Goal: Information Seeking & Learning: Learn about a topic

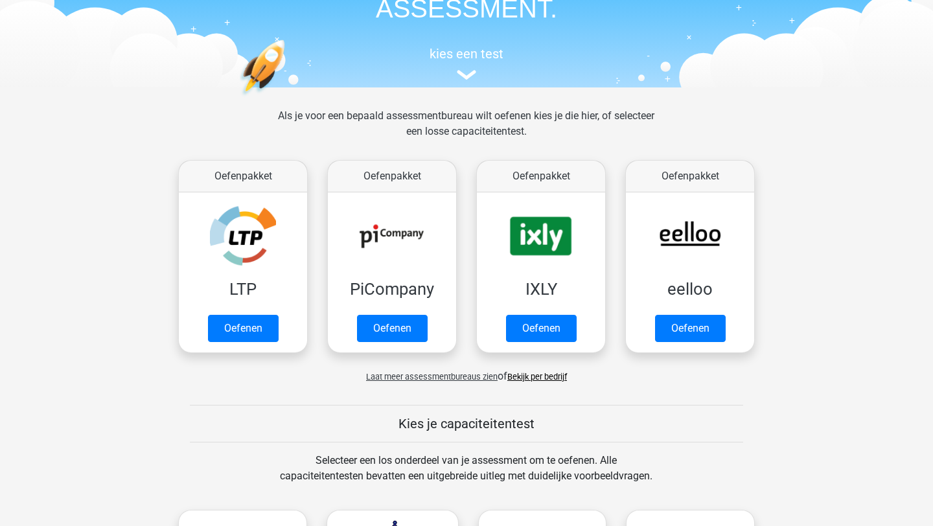
scroll to position [99, 0]
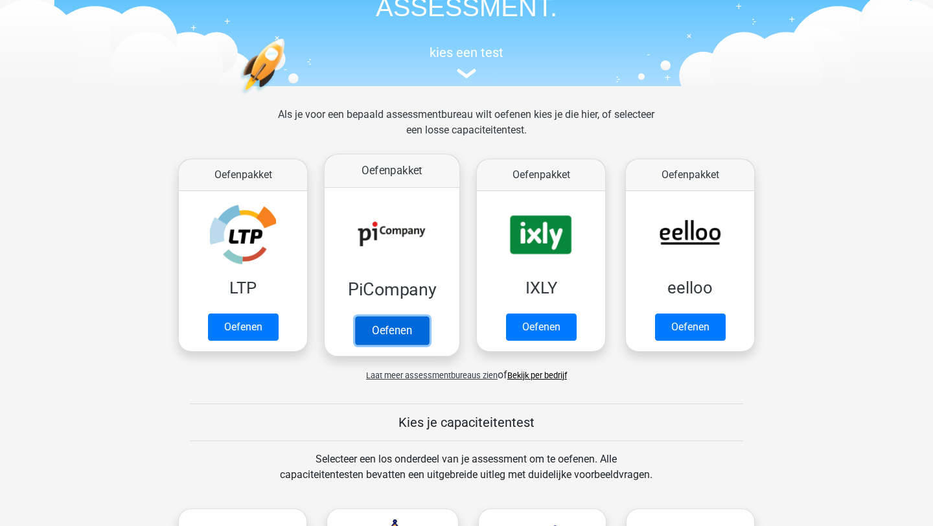
click at [414, 334] on link "Oefenen" at bounding box center [392, 330] width 74 height 29
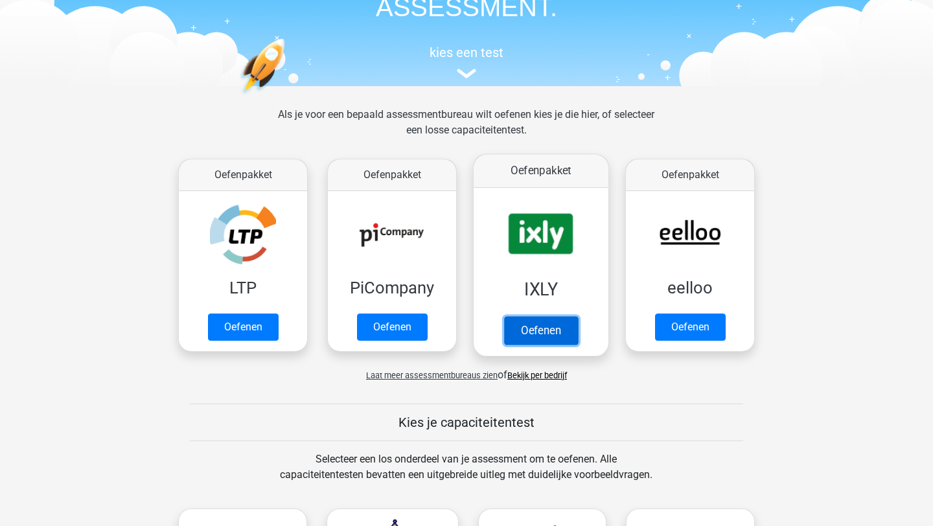
click at [562, 333] on link "Oefenen" at bounding box center [541, 330] width 74 height 29
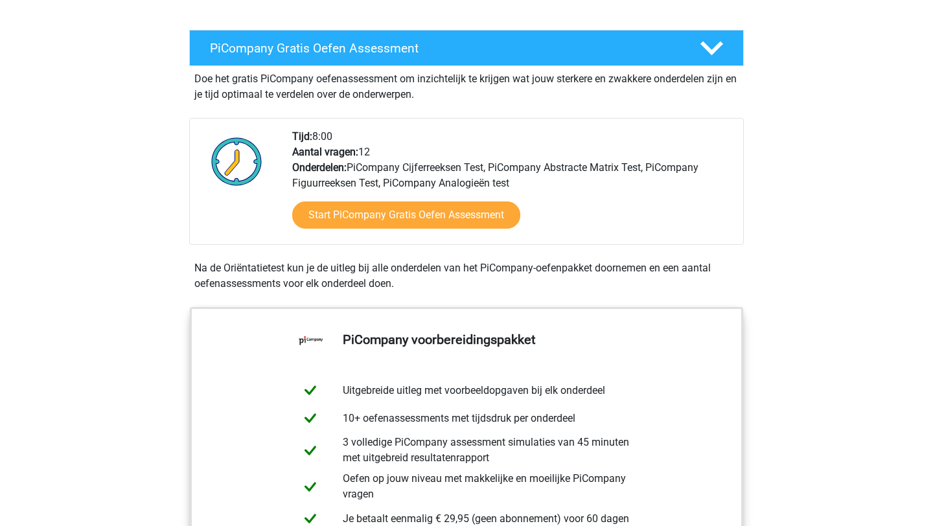
scroll to position [235, 0]
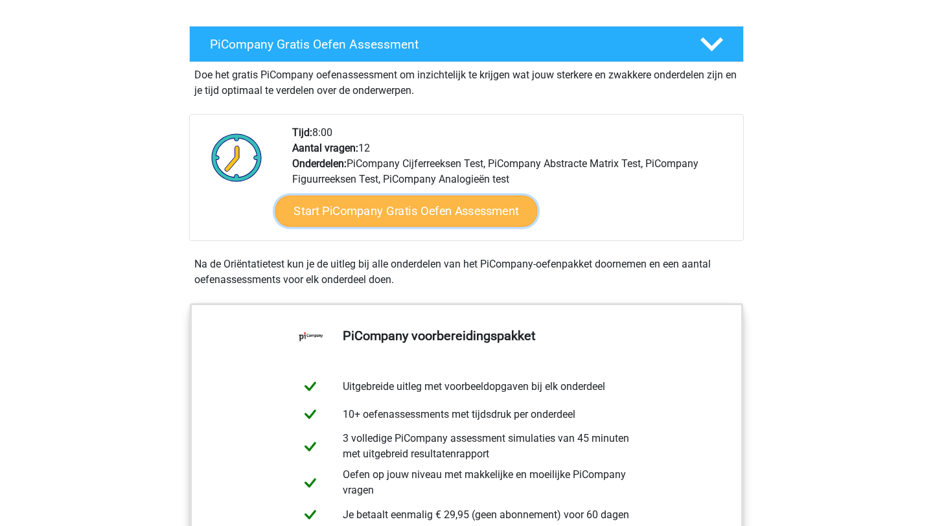
click at [431, 224] on link "Start PiCompany Gratis Oefen Assessment" at bounding box center [406, 211] width 263 height 31
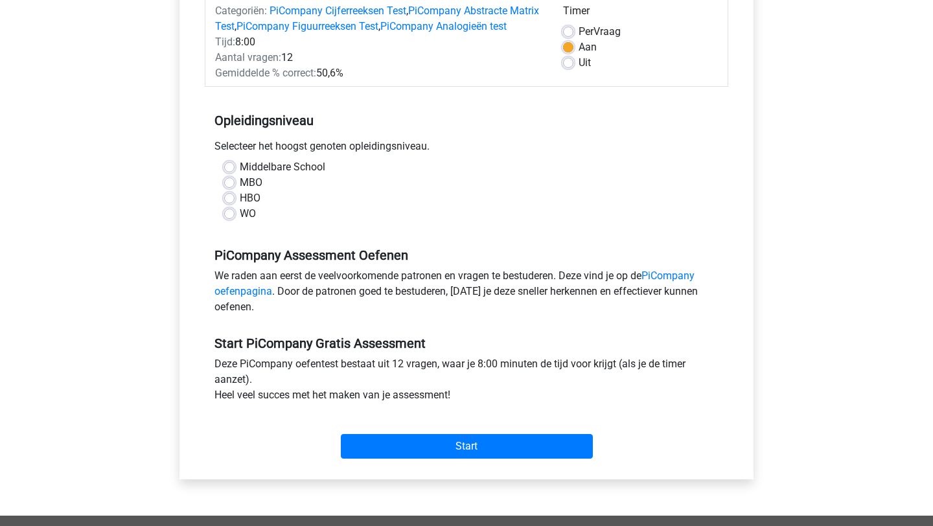
scroll to position [224, 0]
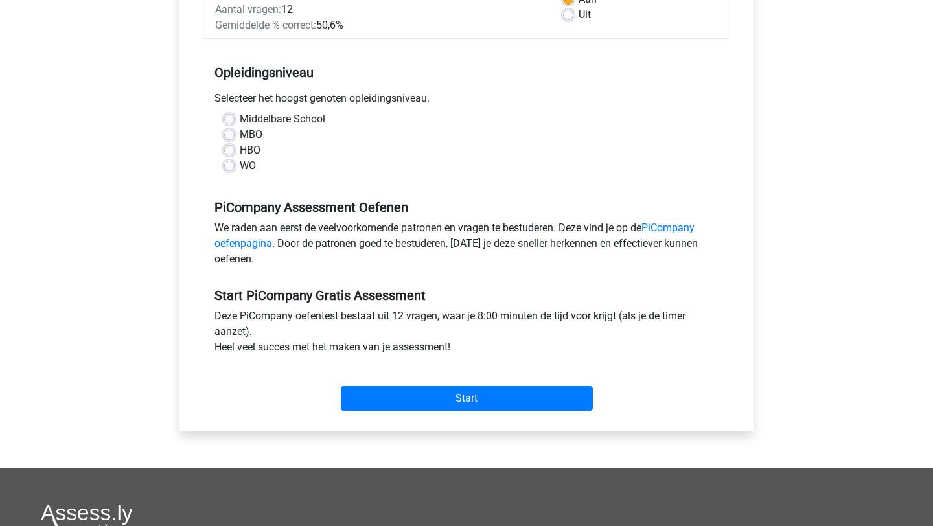
click at [240, 174] on label "WO" at bounding box center [248, 166] width 16 height 16
click at [228, 171] on input "WO" at bounding box center [229, 164] width 10 height 13
radio input "true"
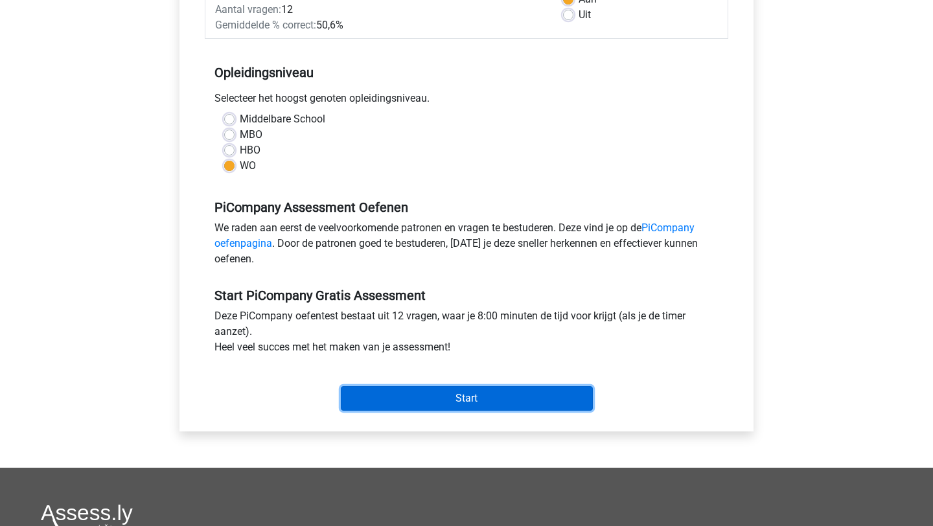
click at [489, 406] on input "Start" at bounding box center [467, 398] width 252 height 25
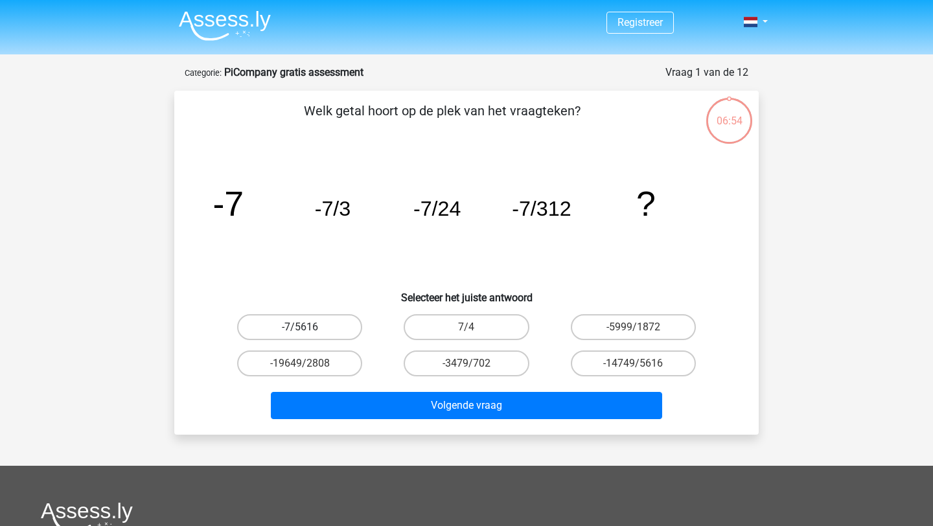
click at [318, 328] on label "-7/5616" at bounding box center [299, 327] width 125 height 26
click at [309, 328] on input "-7/5616" at bounding box center [304, 331] width 8 height 8
radio input "true"
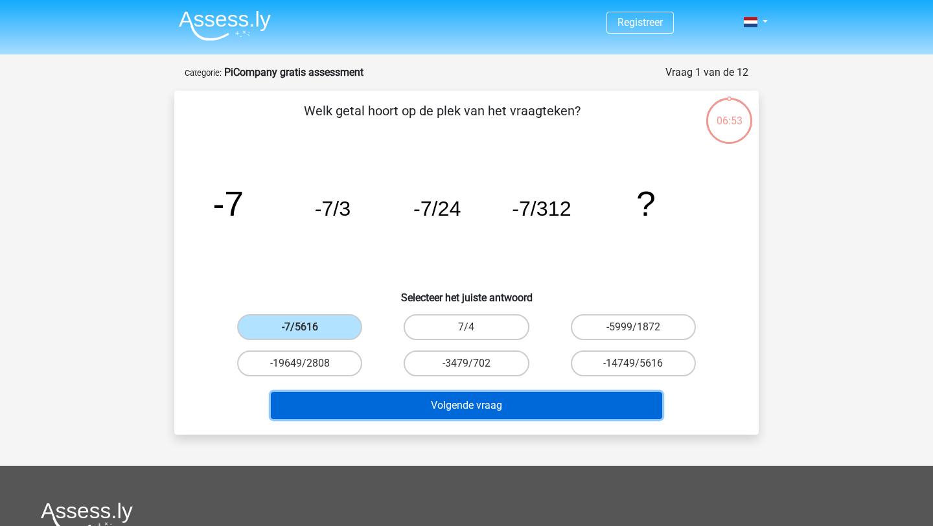
click at [415, 409] on button "Volgende vraag" at bounding box center [467, 405] width 392 height 27
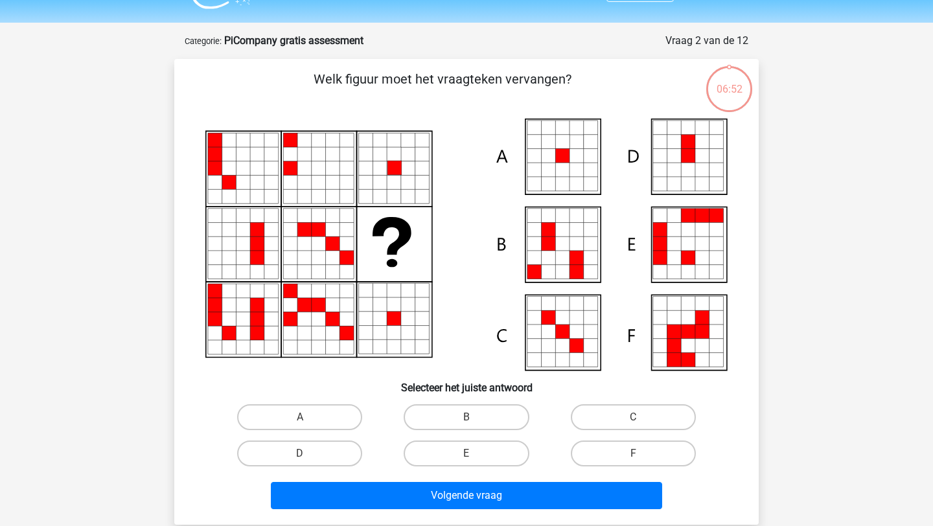
scroll to position [65, 0]
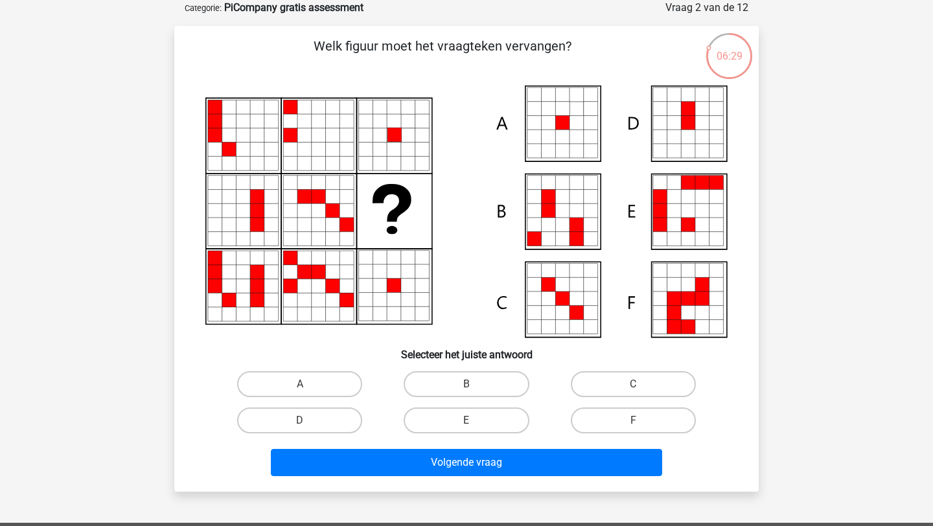
click at [554, 148] on icon at bounding box center [549, 151] width 14 height 14
click at [300, 380] on label "A" at bounding box center [299, 384] width 125 height 26
click at [300, 384] on input "A" at bounding box center [304, 388] width 8 height 8
radio input "true"
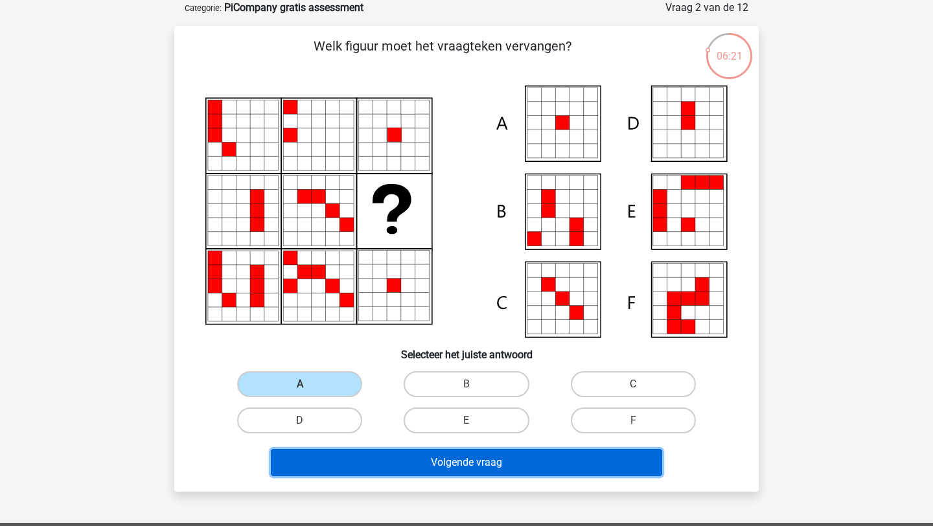
click at [469, 457] on button "Volgende vraag" at bounding box center [467, 462] width 392 height 27
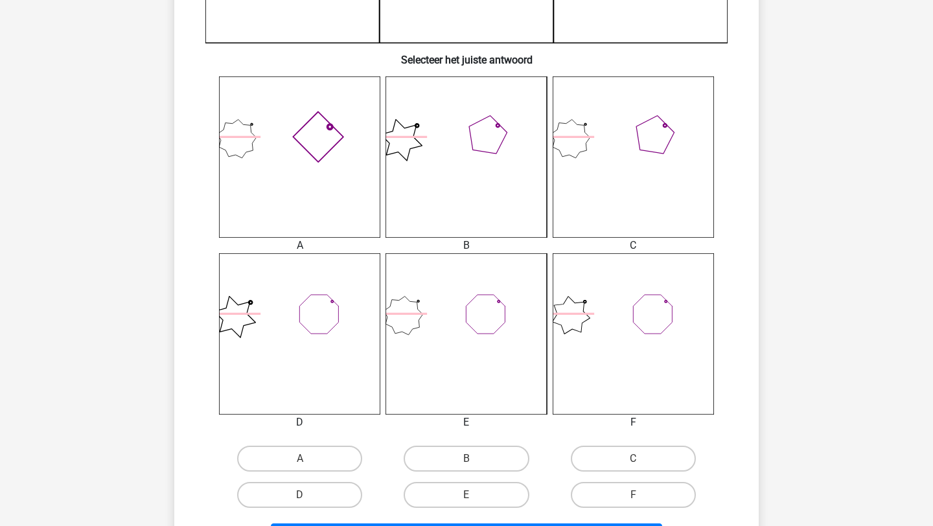
scroll to position [515, 0]
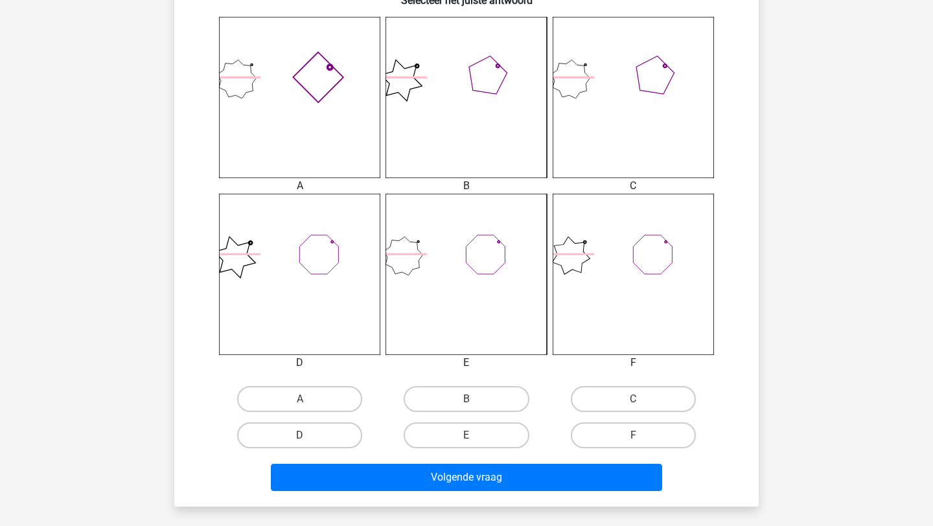
click at [600, 414] on div "C" at bounding box center [633, 399] width 167 height 36
click at [613, 399] on label "C" at bounding box center [633, 399] width 125 height 26
click at [633, 399] on input "C" at bounding box center [637, 403] width 8 height 8
radio input "true"
click at [586, 454] on div "Volgende vraag" at bounding box center [466, 475] width 543 height 43
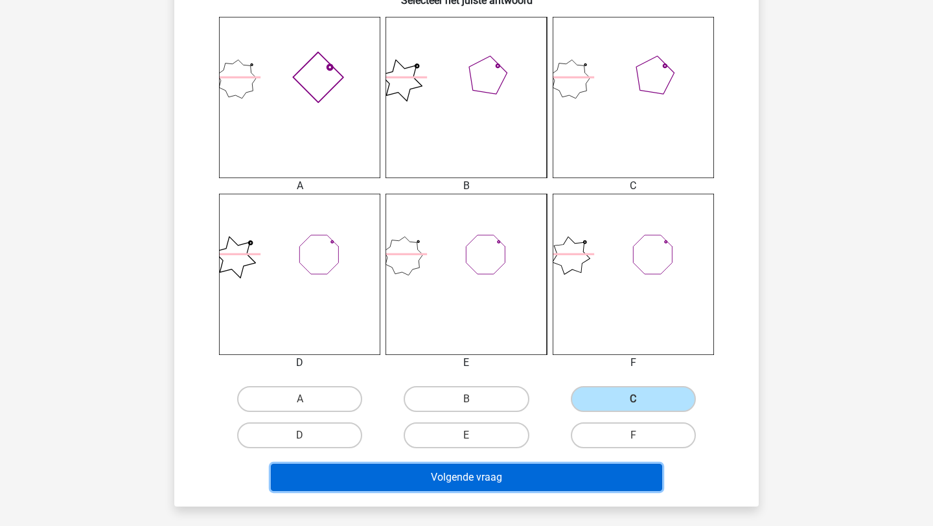
click at [585, 480] on button "Volgende vraag" at bounding box center [467, 477] width 392 height 27
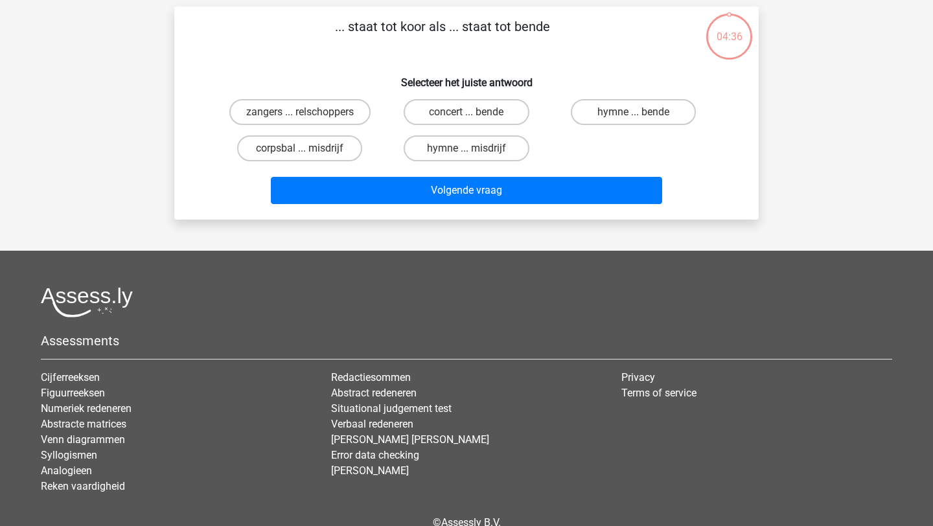
scroll to position [65, 0]
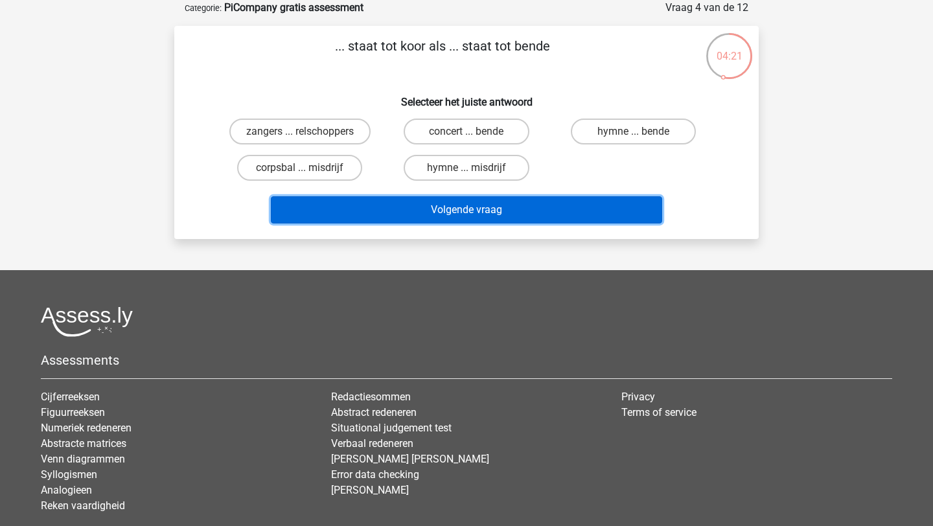
click at [525, 213] on button "Volgende vraag" at bounding box center [467, 209] width 392 height 27
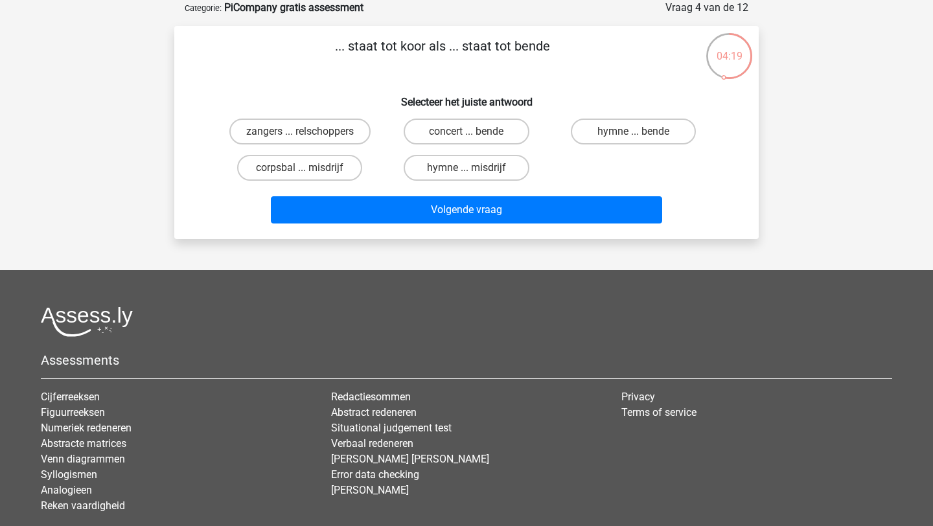
click at [500, 261] on div "Registreer" at bounding box center [466, 273] width 933 height 677
click at [330, 130] on label "zangers ... relschoppers" at bounding box center [299, 132] width 141 height 26
click at [309, 132] on input "zangers ... relschoppers" at bounding box center [304, 136] width 8 height 8
radio input "true"
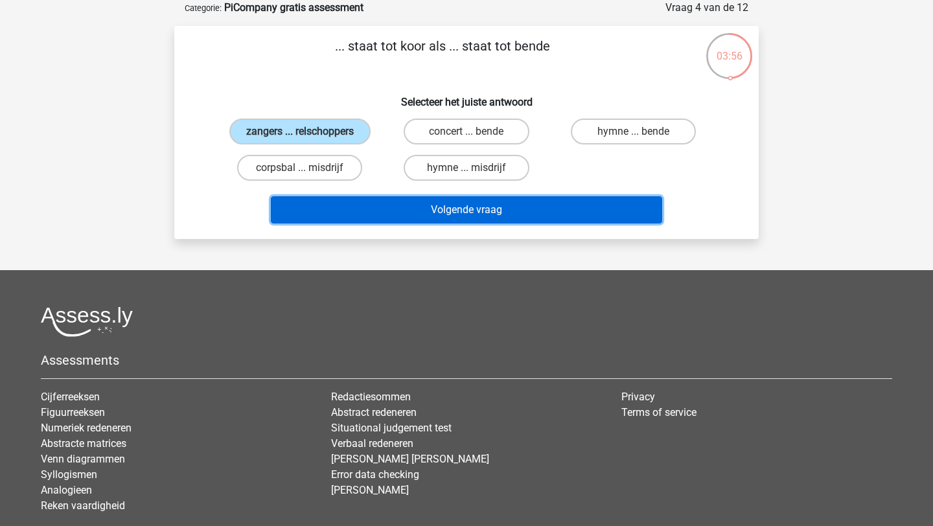
click at [414, 201] on button "Volgende vraag" at bounding box center [467, 209] width 392 height 27
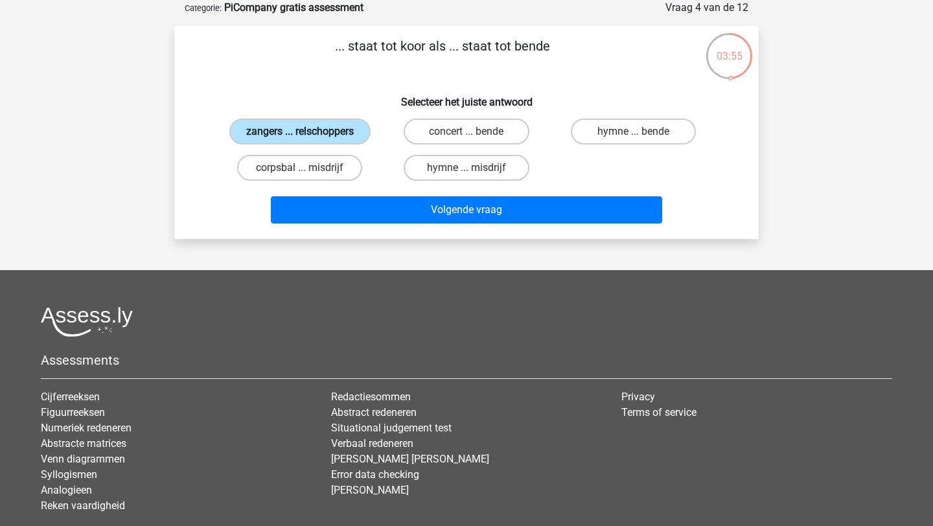
click at [334, 129] on label "zangers ... relschoppers" at bounding box center [299, 132] width 141 height 26
click at [309, 132] on input "zangers ... relschoppers" at bounding box center [304, 136] width 8 height 8
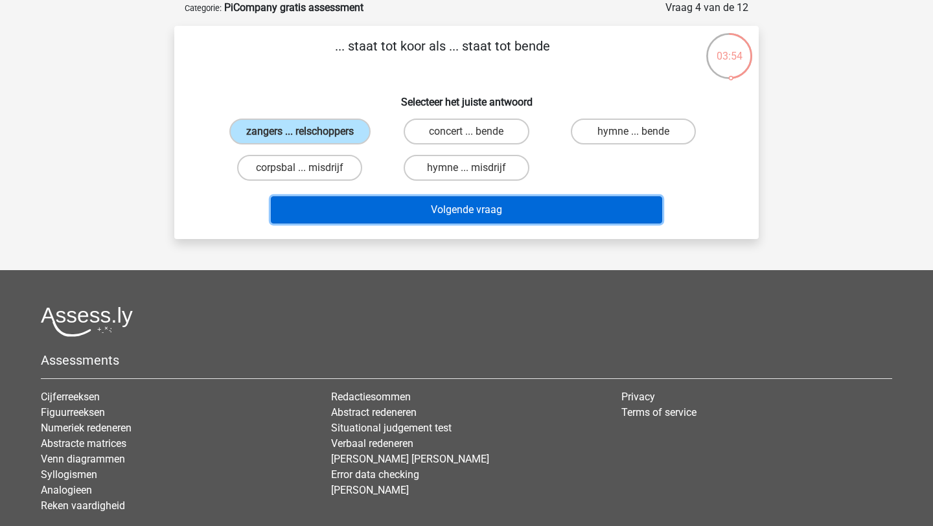
click at [388, 218] on button "Volgende vraag" at bounding box center [467, 209] width 392 height 27
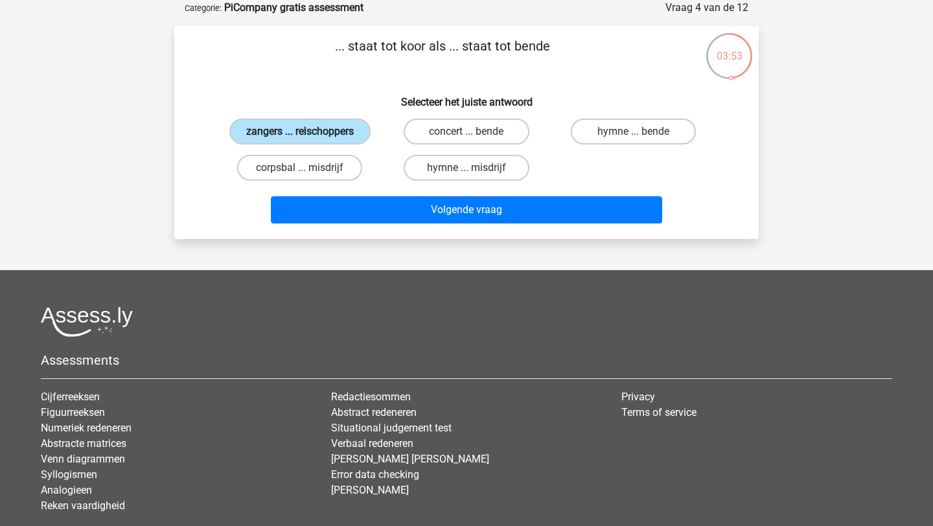
click at [285, 135] on label "zangers ... relschoppers" at bounding box center [299, 132] width 141 height 26
click at [300, 135] on input "zangers ... relschoppers" at bounding box center [304, 136] width 8 height 8
click at [267, 134] on label "zangers ... relschoppers" at bounding box center [299, 132] width 141 height 26
click at [300, 134] on input "zangers ... relschoppers" at bounding box center [304, 136] width 8 height 8
click at [267, 134] on label "zangers ... relschoppers" at bounding box center [299, 132] width 141 height 26
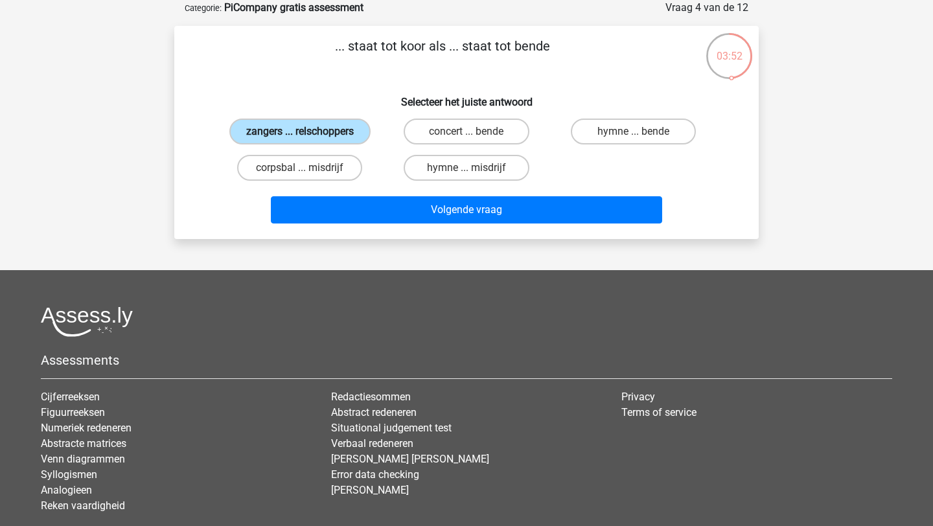
click at [300, 134] on input "zangers ... relschoppers" at bounding box center [304, 136] width 8 height 8
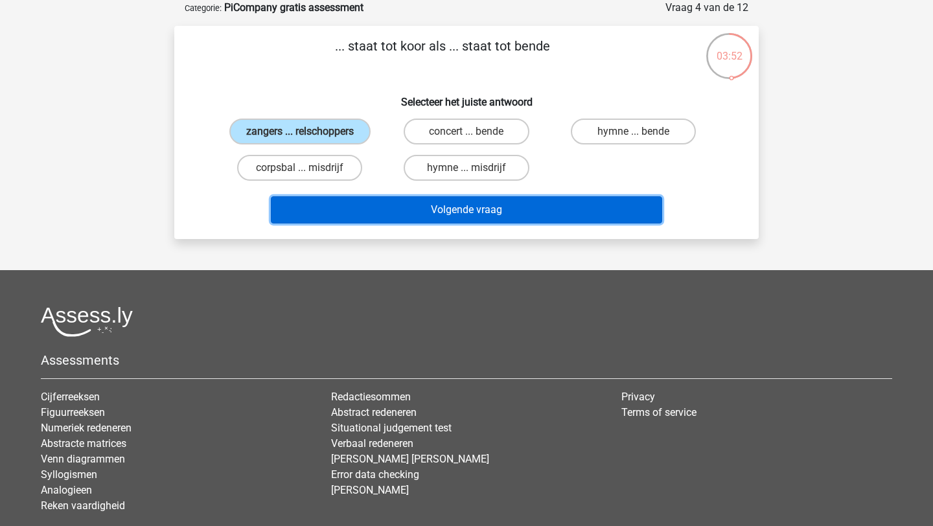
click at [361, 208] on button "Volgende vraag" at bounding box center [467, 209] width 392 height 27
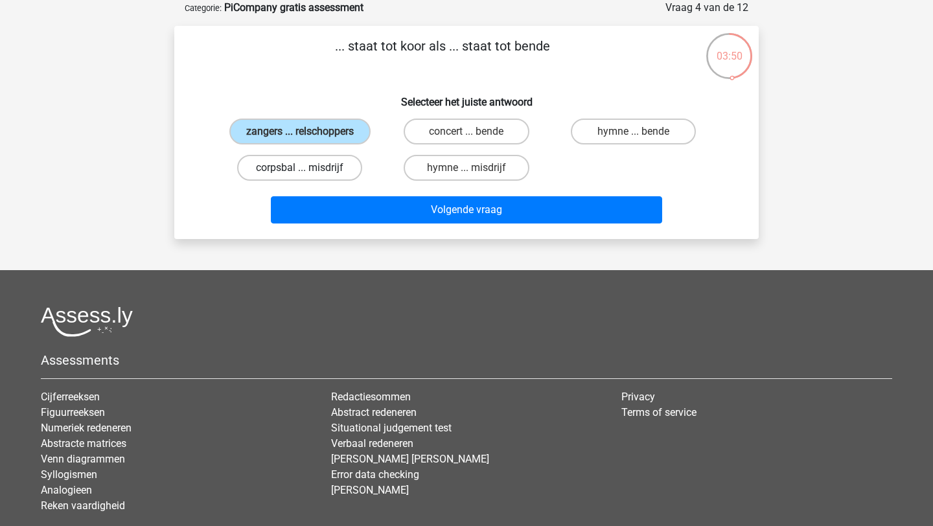
click at [332, 163] on label "corpsbal ... misdrijf" at bounding box center [299, 168] width 125 height 26
click at [309, 168] on input "corpsbal ... misdrijf" at bounding box center [304, 172] width 8 height 8
radio input "true"
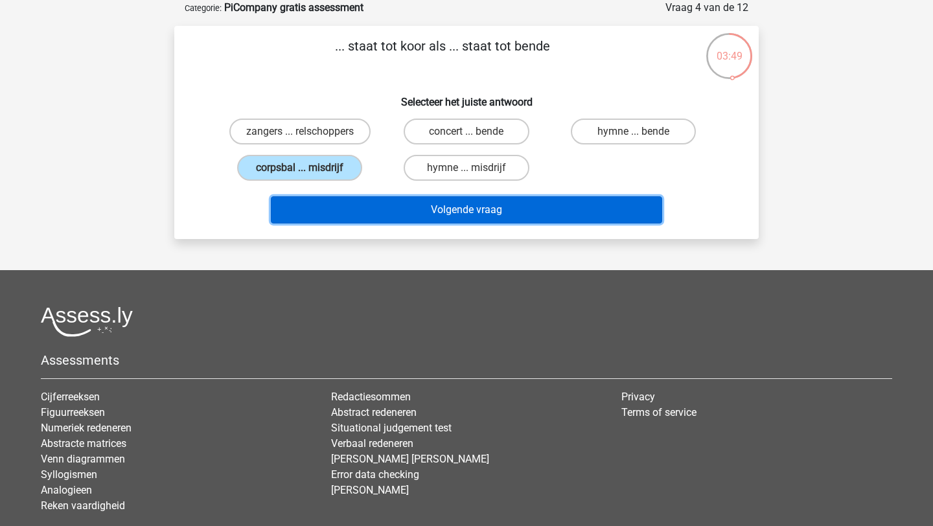
click at [347, 200] on button "Volgende vraag" at bounding box center [467, 209] width 392 height 27
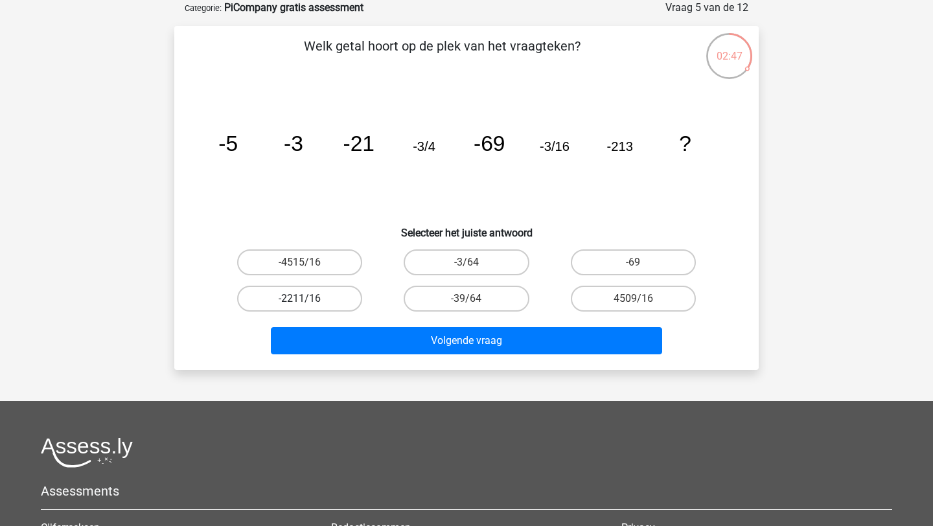
click at [349, 293] on label "-2211/16" at bounding box center [299, 299] width 125 height 26
click at [309, 299] on input "-2211/16" at bounding box center [304, 303] width 8 height 8
radio input "true"
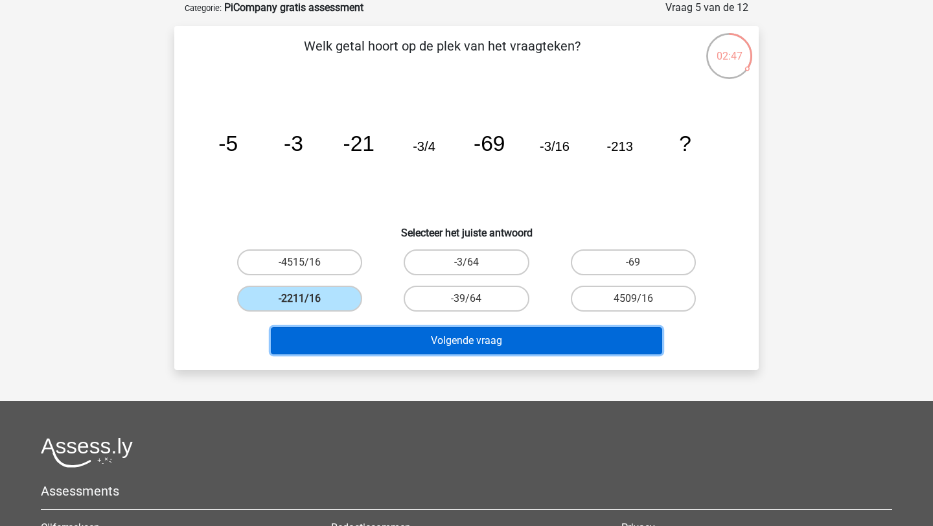
click at [398, 337] on button "Volgende vraag" at bounding box center [467, 340] width 392 height 27
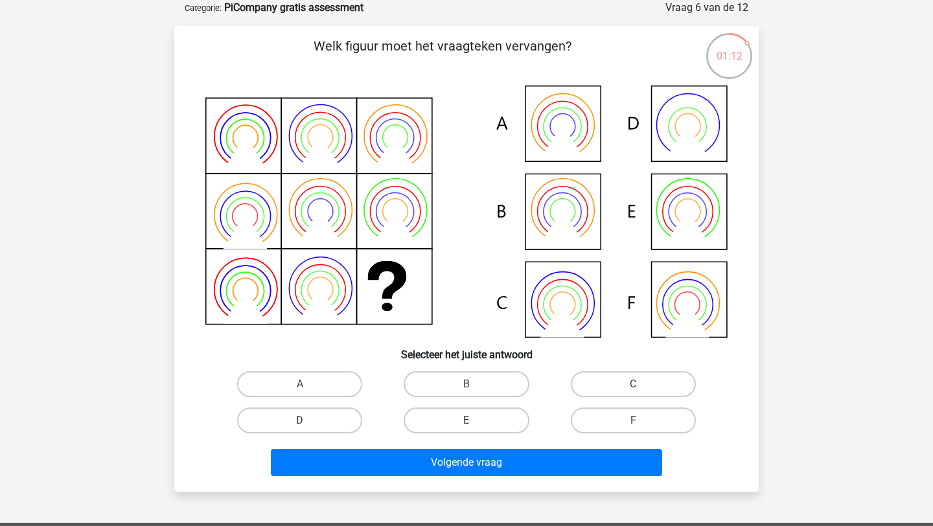
click at [570, 220] on icon at bounding box center [466, 212] width 522 height 252
click at [475, 383] on label "B" at bounding box center [466, 384] width 125 height 26
click at [475, 384] on input "B" at bounding box center [471, 388] width 8 height 8
radio input "true"
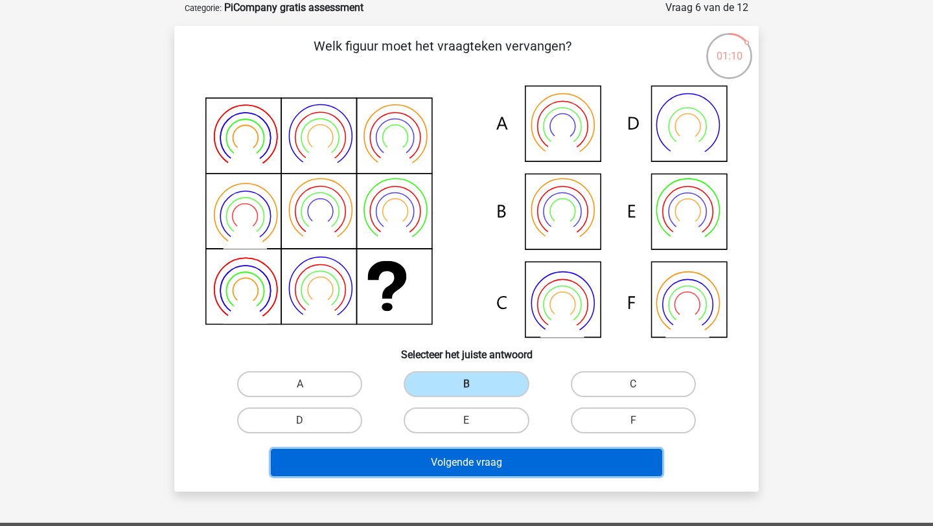
click at [483, 463] on button "Volgende vraag" at bounding box center [467, 462] width 392 height 27
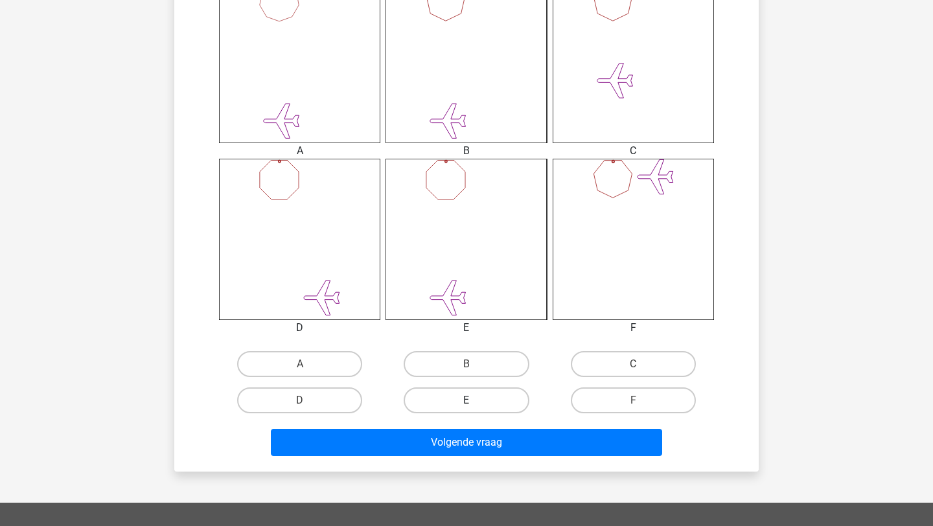
scroll to position [578, 0]
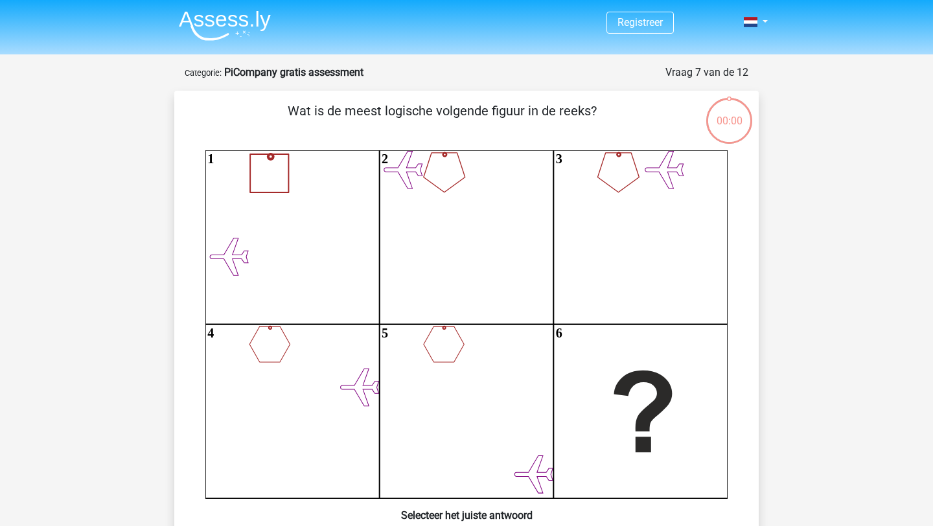
scroll to position [578, 0]
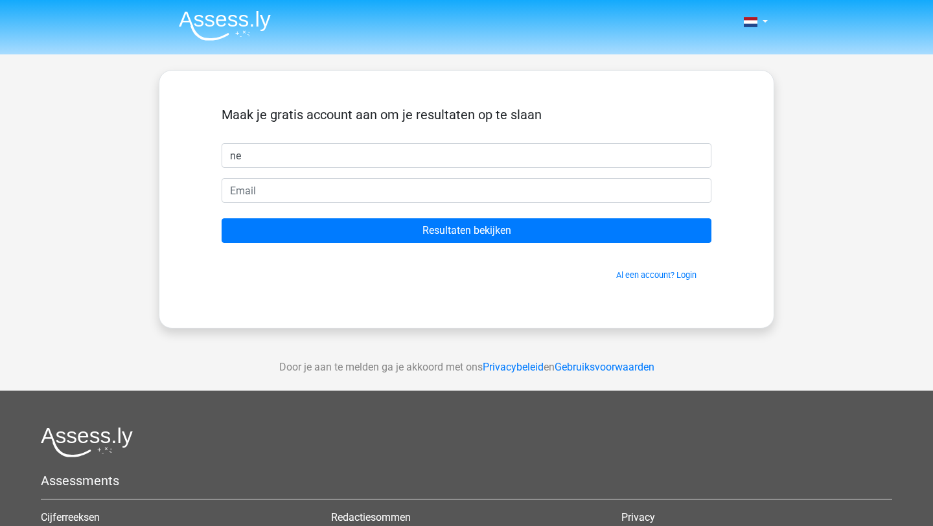
type input "n"
type input "nediem"
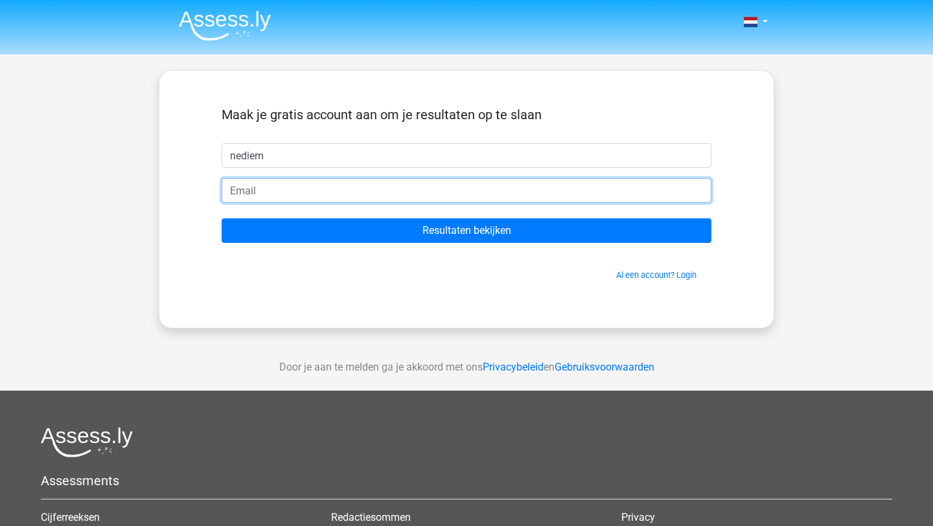
click at [253, 197] on input "email" at bounding box center [467, 190] width 490 height 25
type input "[EMAIL_ADDRESS][DOMAIN_NAME]"
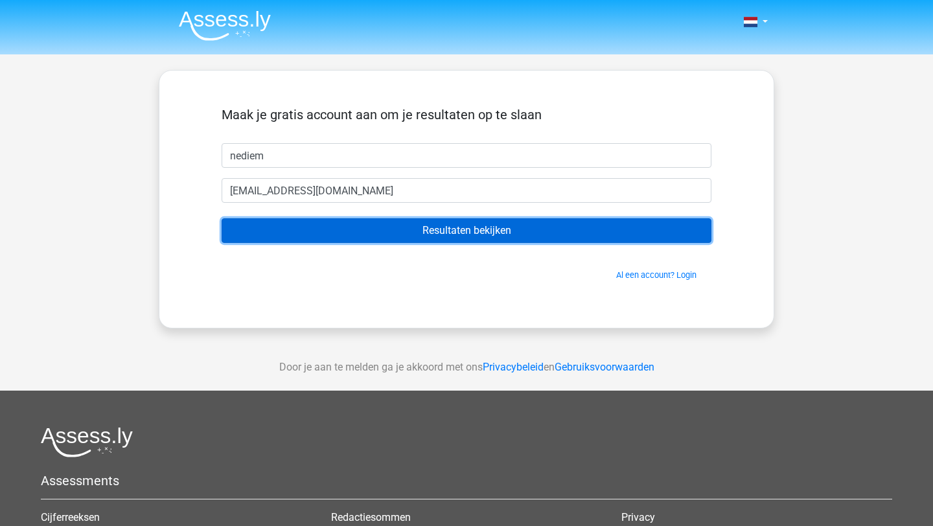
click at [353, 233] on input "Resultaten bekijken" at bounding box center [467, 230] width 490 height 25
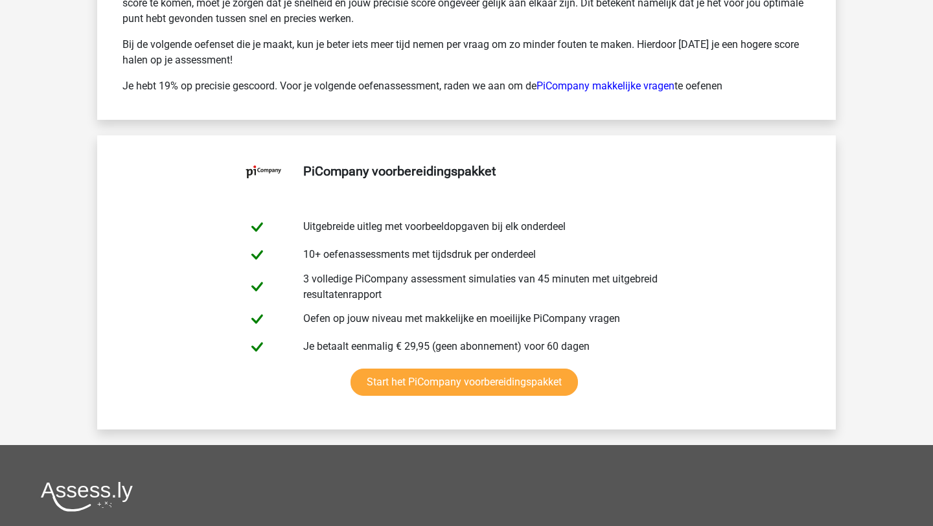
scroll to position [2546, 0]
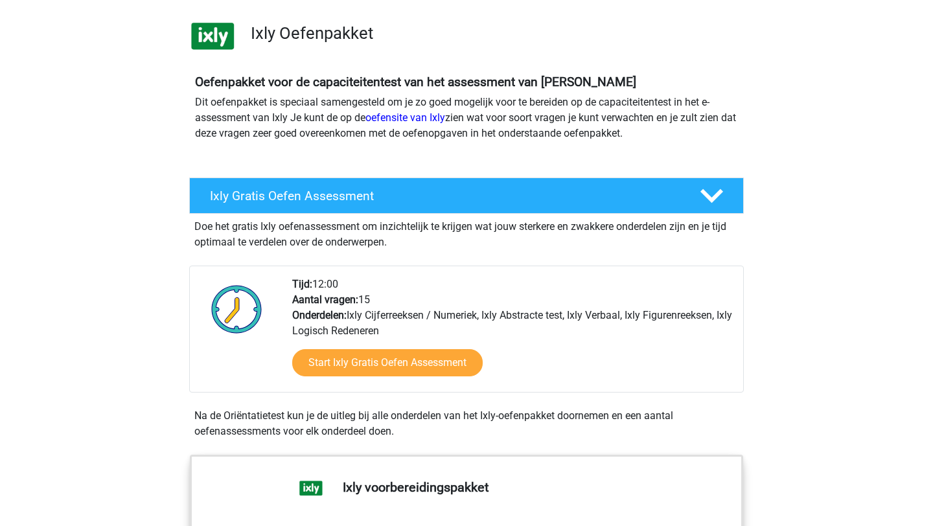
scroll to position [179, 0]
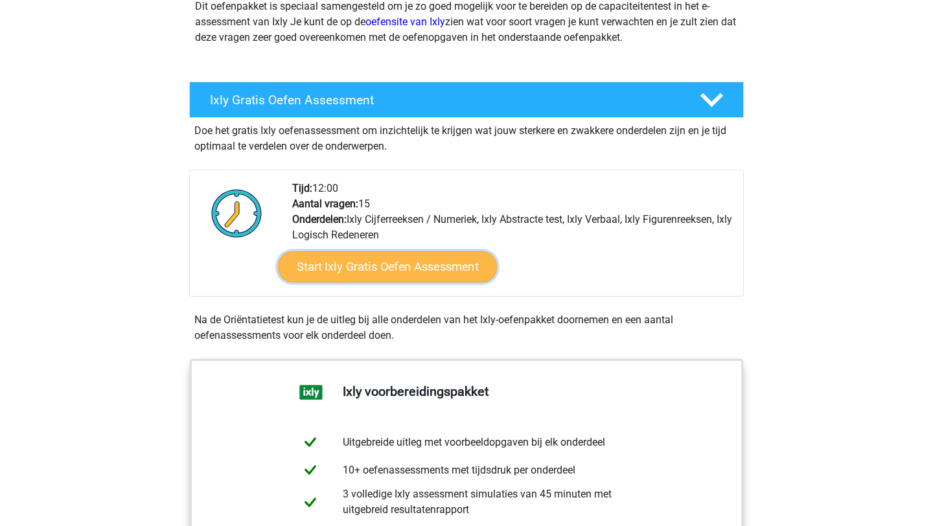
click at [401, 274] on link "Start Ixly Gratis Oefen Assessment" at bounding box center [387, 266] width 219 height 31
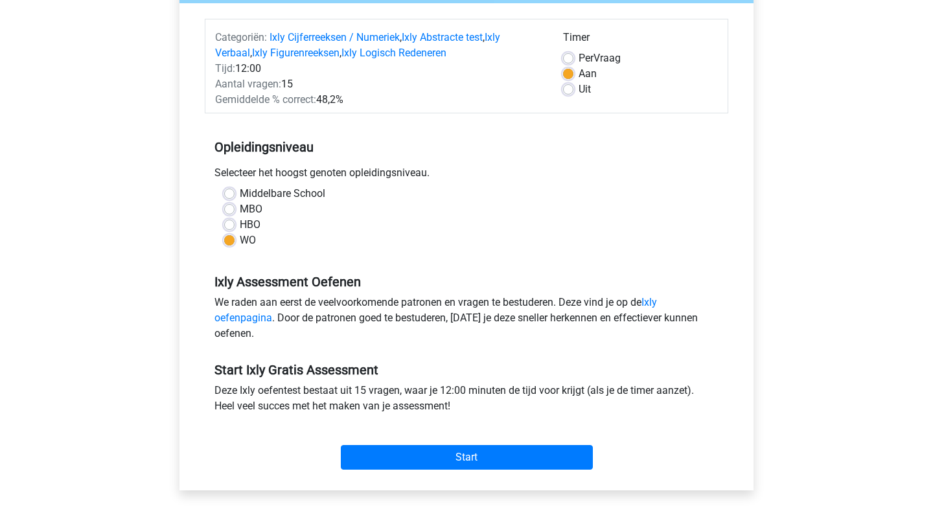
scroll to position [211, 0]
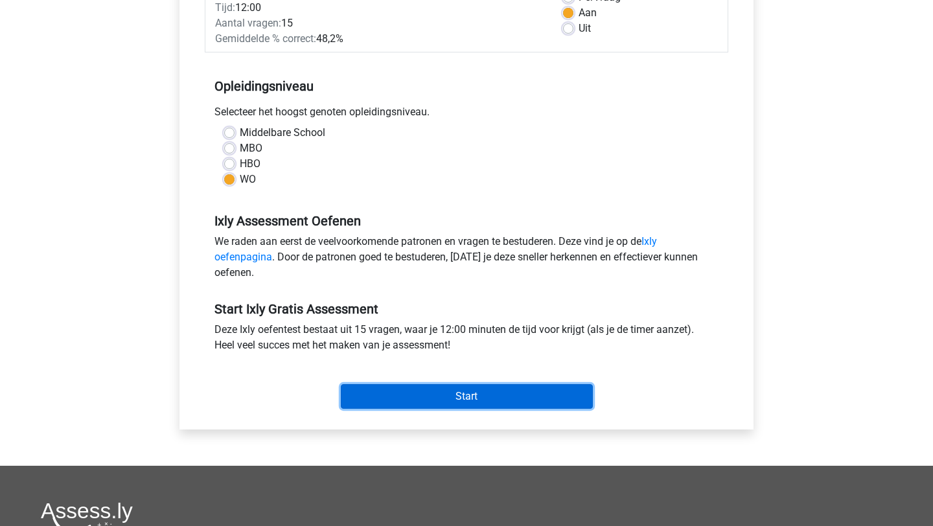
click at [445, 397] on input "Start" at bounding box center [467, 396] width 252 height 25
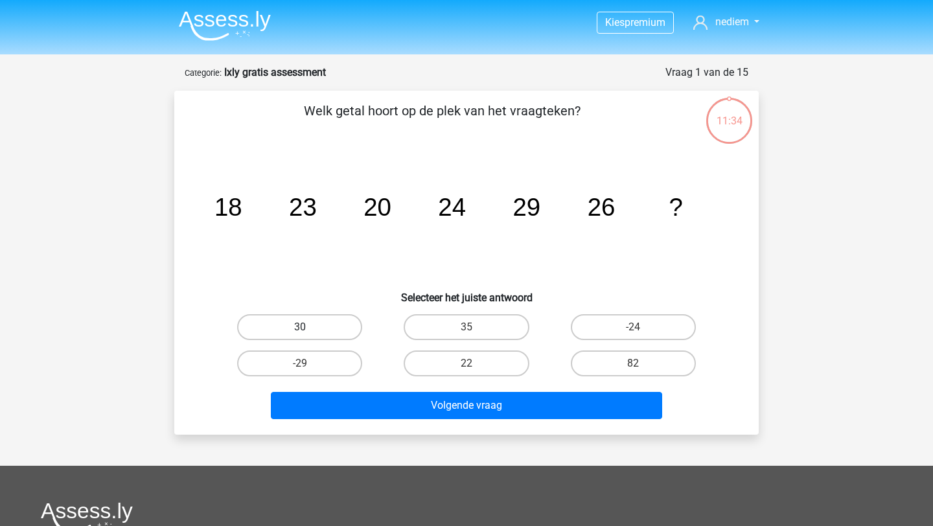
click at [327, 320] on label "30" at bounding box center [299, 327] width 125 height 26
click at [309, 327] on input "30" at bounding box center [304, 331] width 8 height 8
radio input "true"
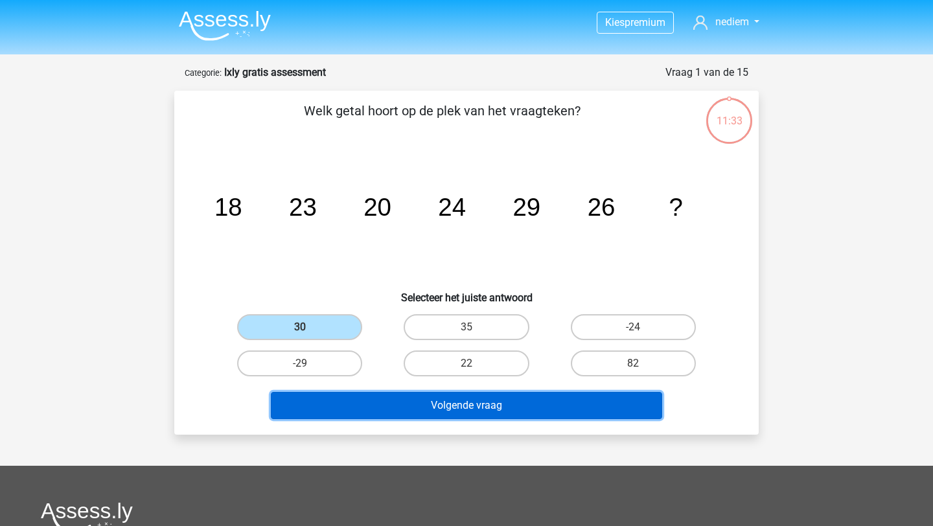
click at [425, 410] on button "Volgende vraag" at bounding box center [467, 405] width 392 height 27
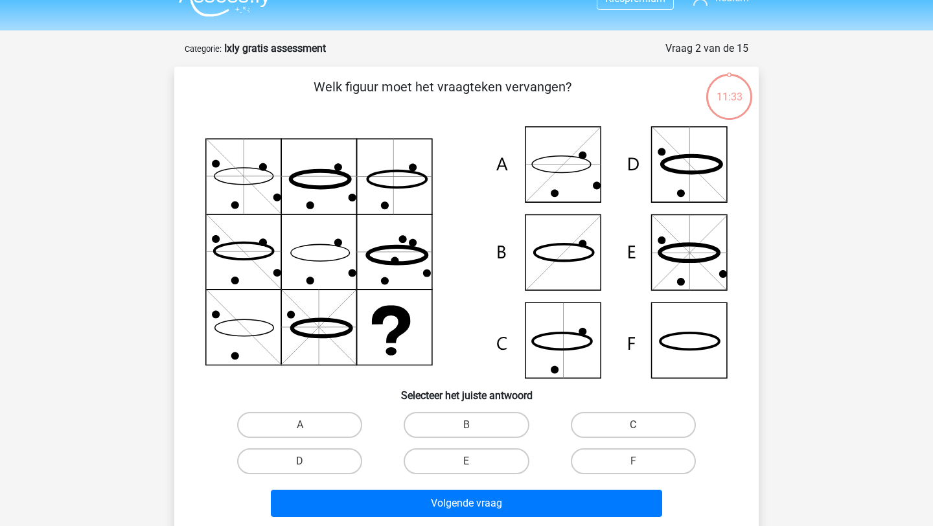
scroll to position [65, 0]
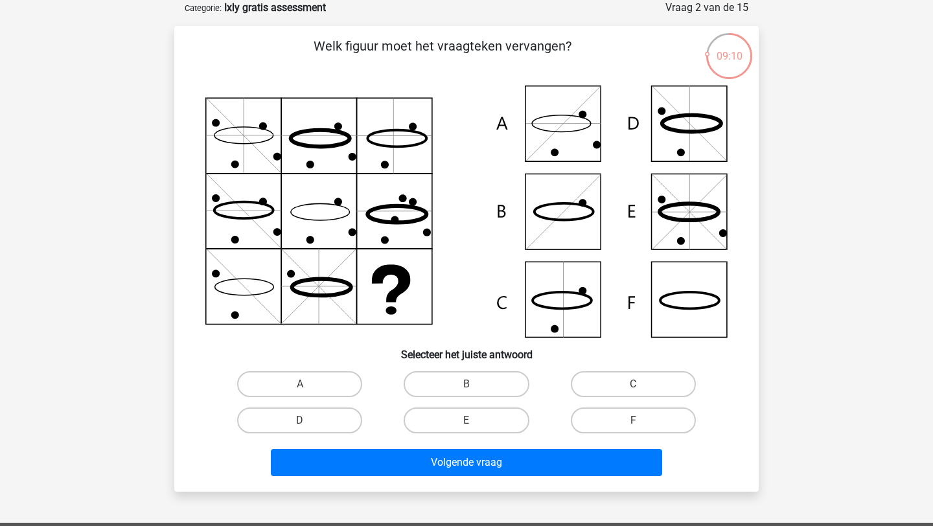
click at [636, 418] on label "F" at bounding box center [633, 421] width 125 height 26
click at [636, 421] on input "F" at bounding box center [637, 425] width 8 height 8
radio input "true"
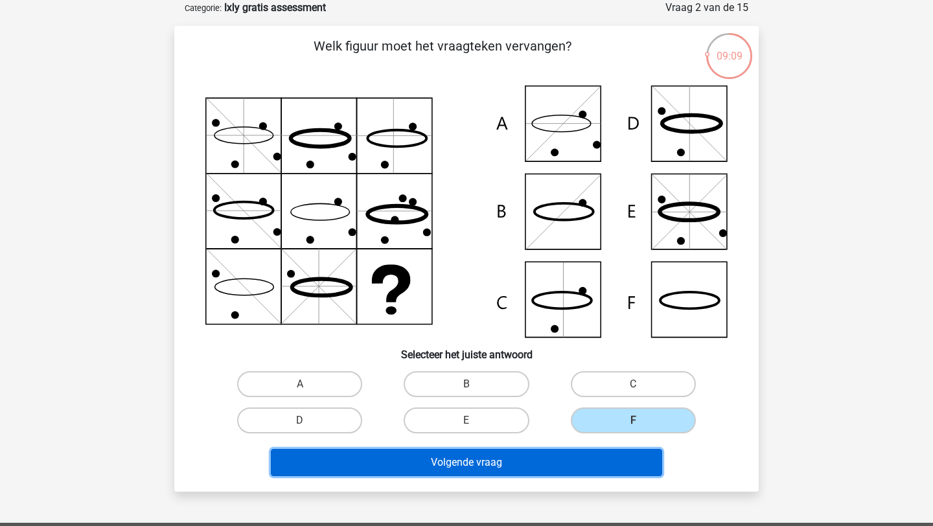
click at [520, 461] on button "Volgende vraag" at bounding box center [467, 462] width 392 height 27
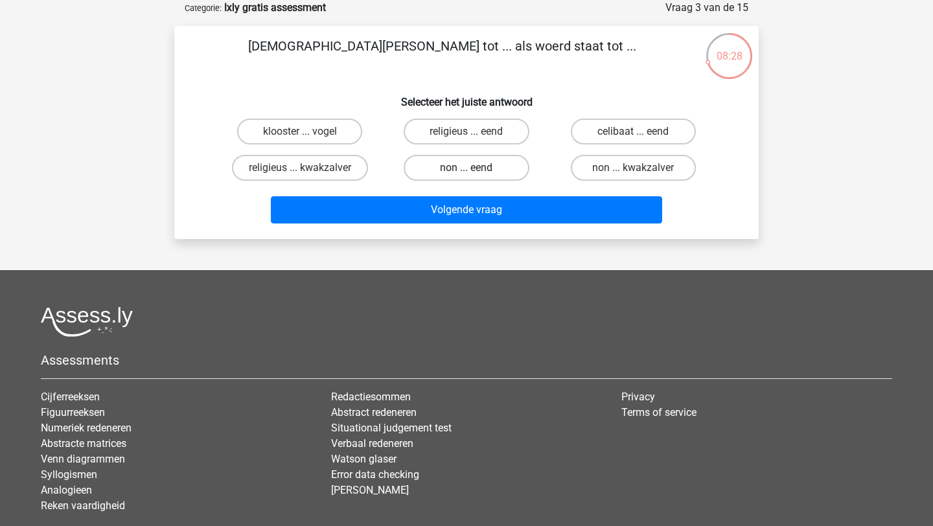
click at [458, 162] on label "non ... eend" at bounding box center [466, 168] width 125 height 26
click at [467, 168] on input "non ... eend" at bounding box center [471, 172] width 8 height 8
radio input "true"
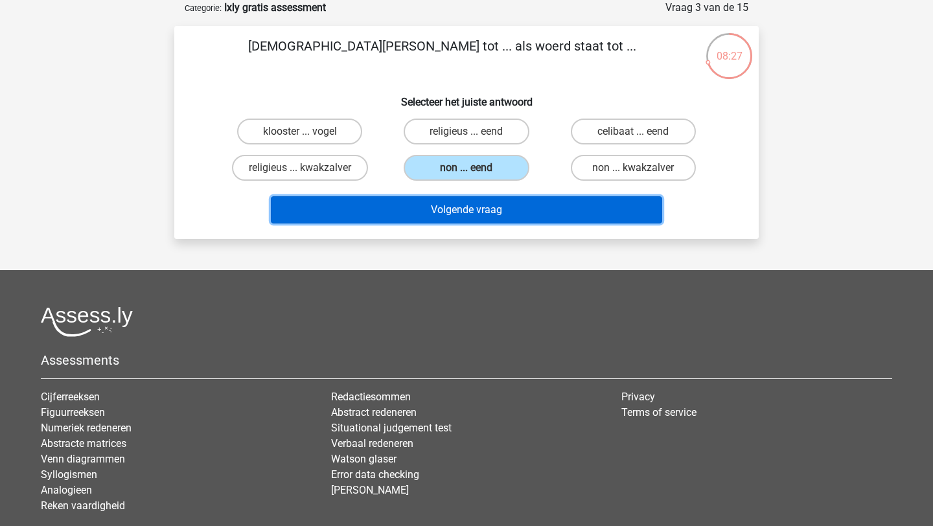
click at [457, 200] on button "Volgende vraag" at bounding box center [467, 209] width 392 height 27
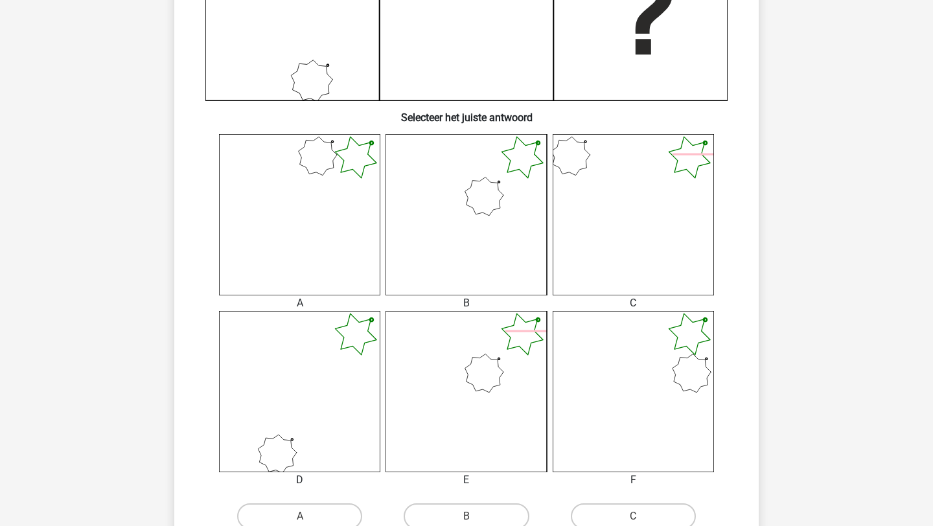
scroll to position [399, 0]
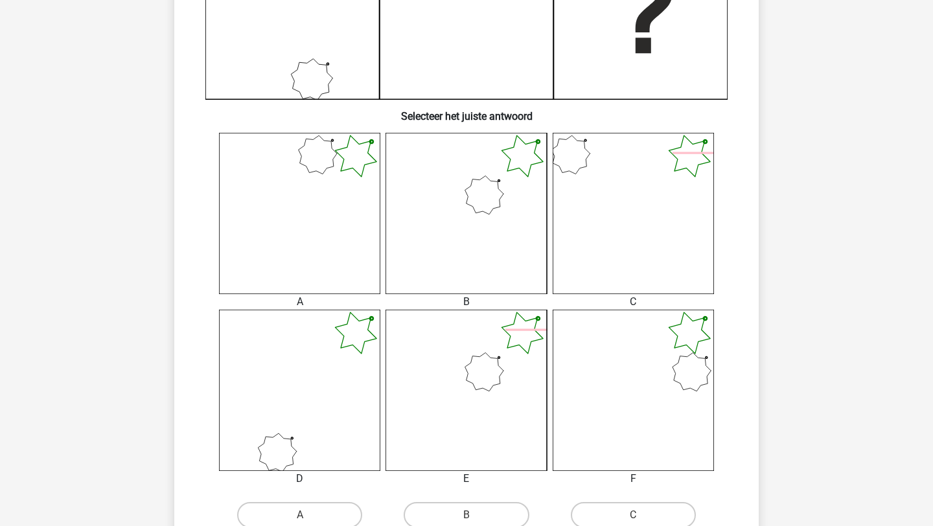
click at [498, 192] on icon at bounding box center [466, 213] width 161 height 161
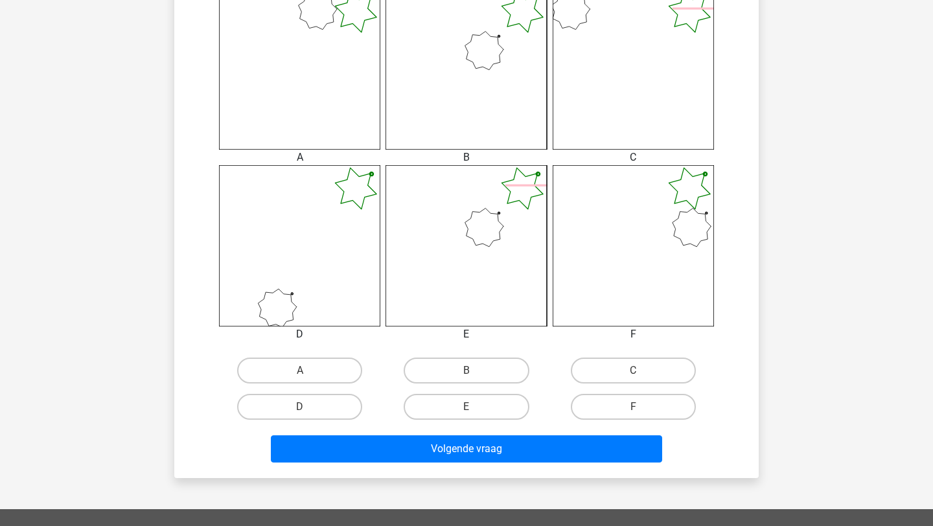
scroll to position [609, 0]
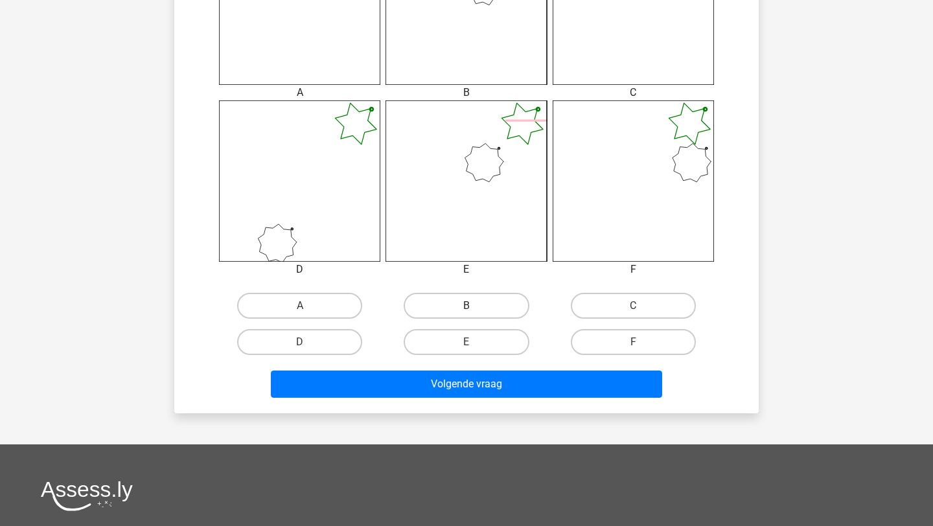
click at [465, 307] on label "B" at bounding box center [466, 306] width 125 height 26
click at [467, 307] on input "B" at bounding box center [471, 310] width 8 height 8
radio input "true"
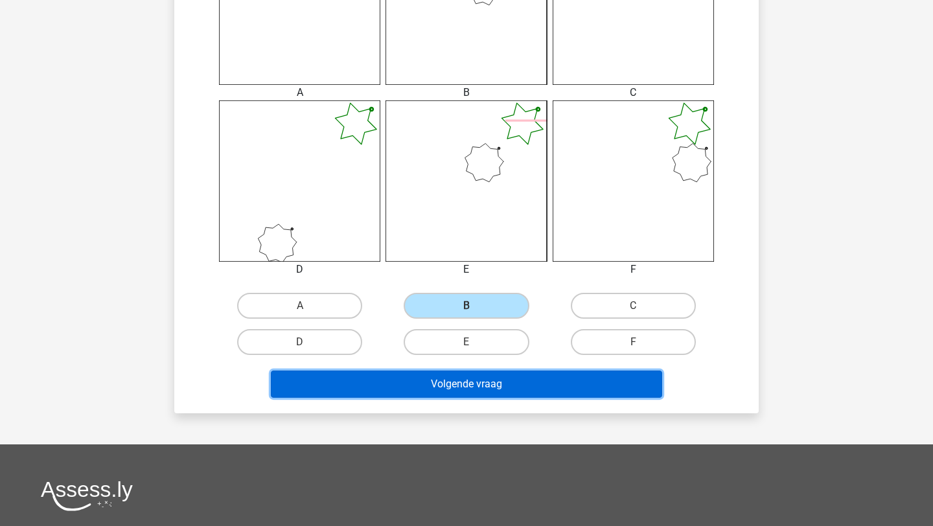
click at [465, 386] on button "Volgende vraag" at bounding box center [467, 384] width 392 height 27
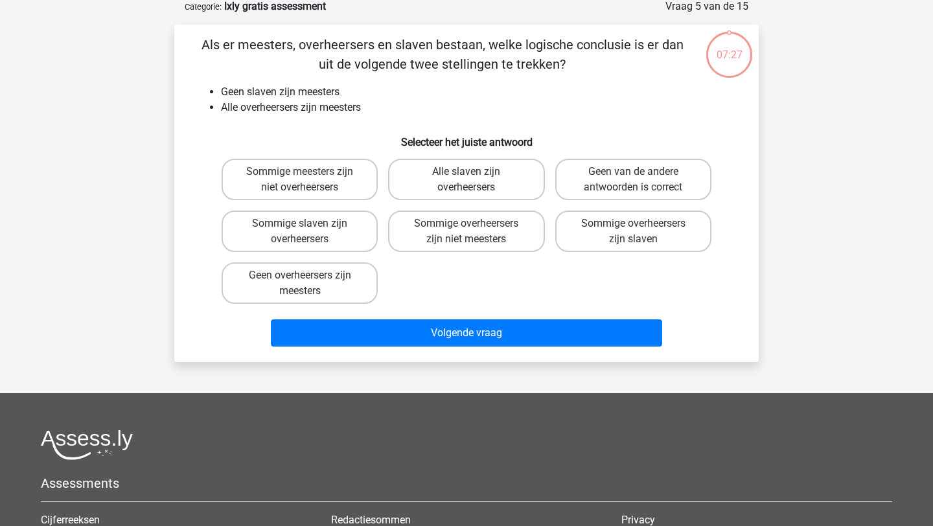
scroll to position [65, 0]
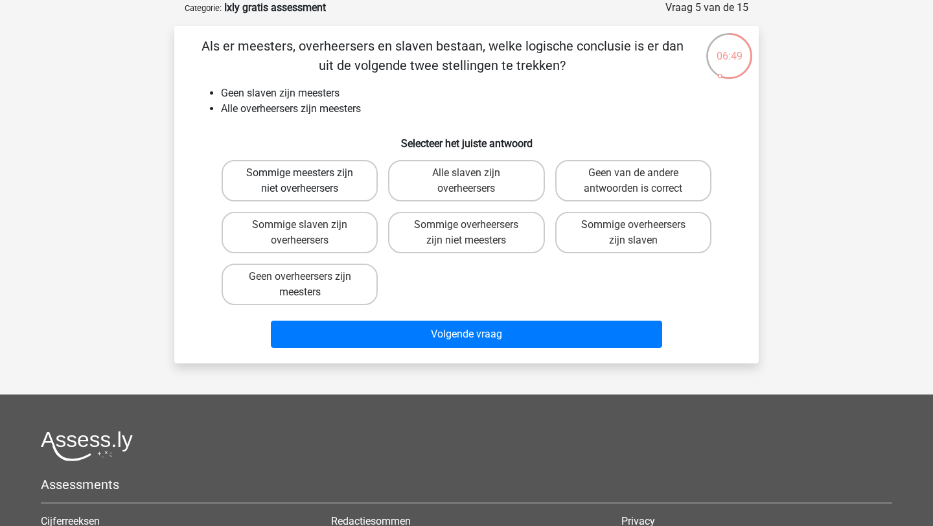
click at [341, 192] on label "Sommige meesters zijn niet overheersers" at bounding box center [300, 180] width 156 height 41
click at [309, 181] on input "Sommige meesters zijn niet overheersers" at bounding box center [304, 177] width 8 height 8
radio input "true"
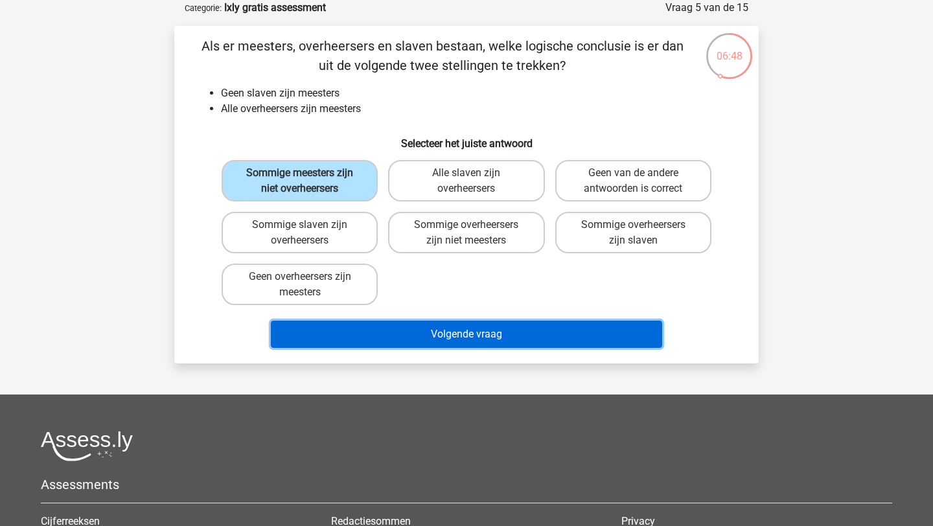
click at [417, 333] on button "Volgende vraag" at bounding box center [467, 334] width 392 height 27
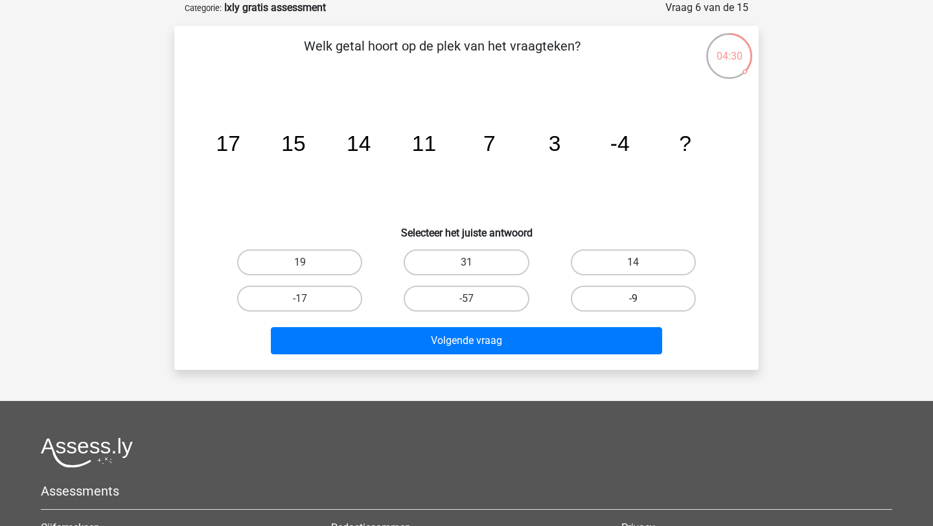
click at [614, 293] on label "-9" at bounding box center [633, 299] width 125 height 26
click at [633, 299] on input "-9" at bounding box center [637, 303] width 8 height 8
radio input "true"
click at [563, 355] on div "Volgende vraag" at bounding box center [466, 343] width 500 height 32
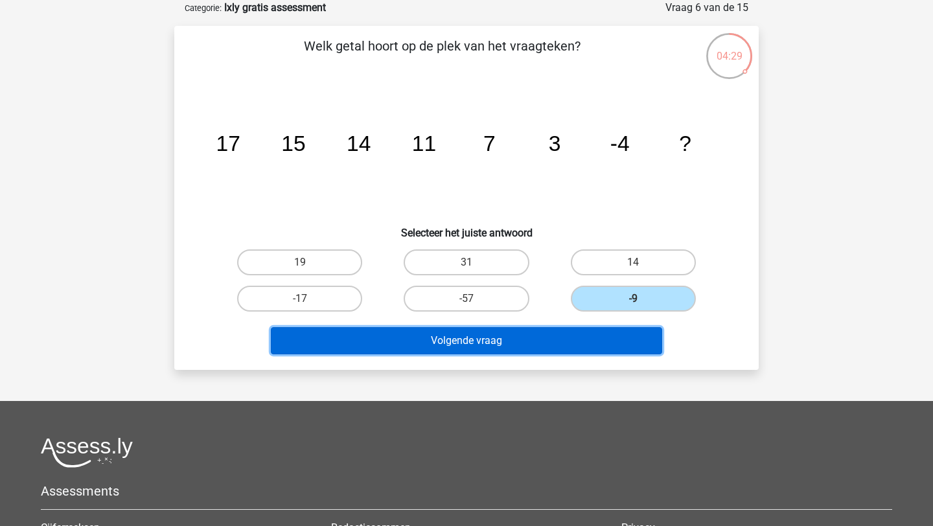
click at [557, 345] on button "Volgende vraag" at bounding box center [467, 340] width 392 height 27
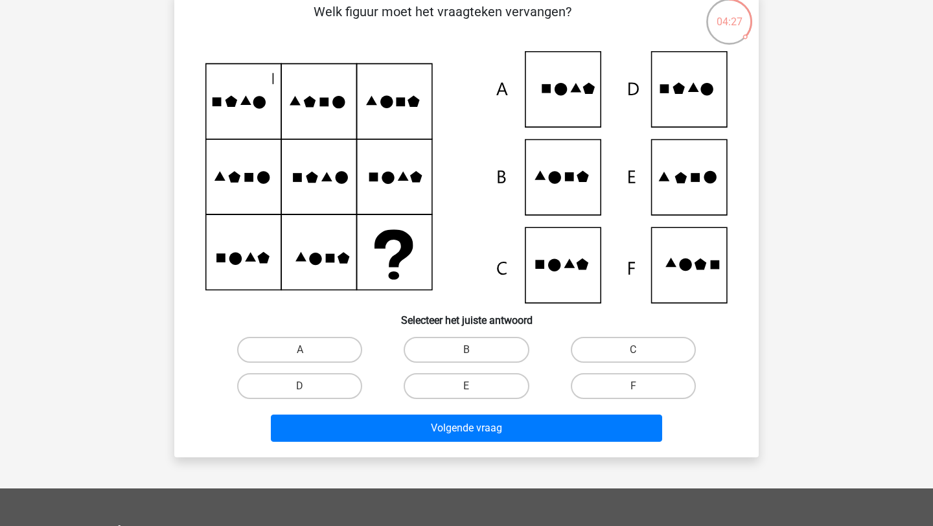
scroll to position [100, 0]
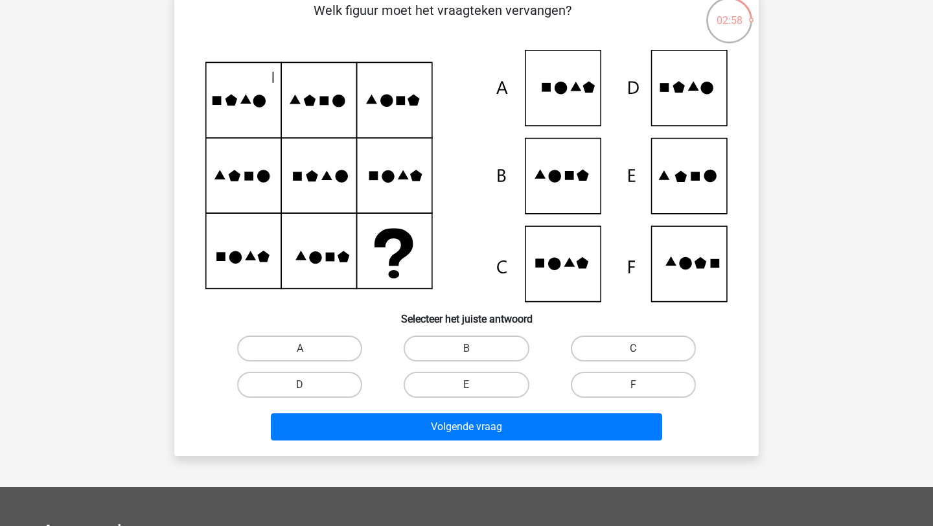
click at [471, 393] on input "E" at bounding box center [471, 389] width 8 height 8
radio input "true"
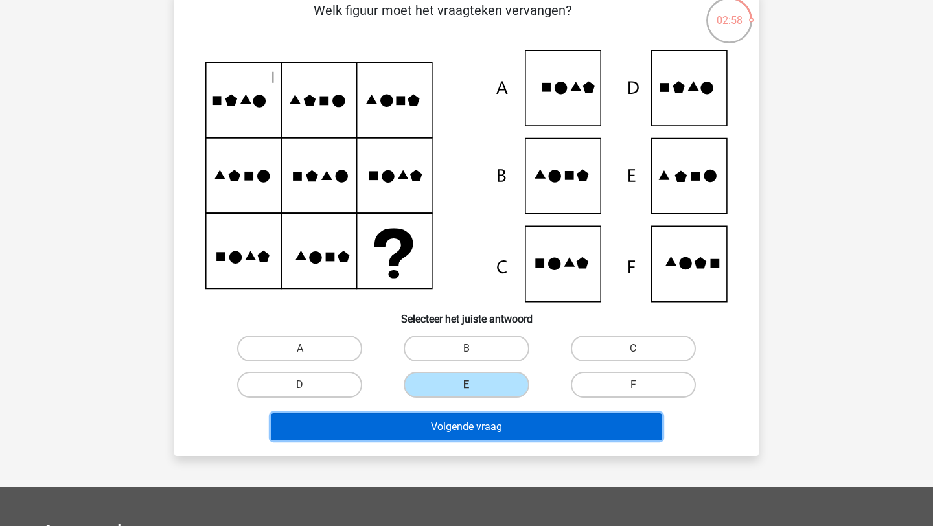
click at [471, 415] on button "Volgende vraag" at bounding box center [467, 427] width 392 height 27
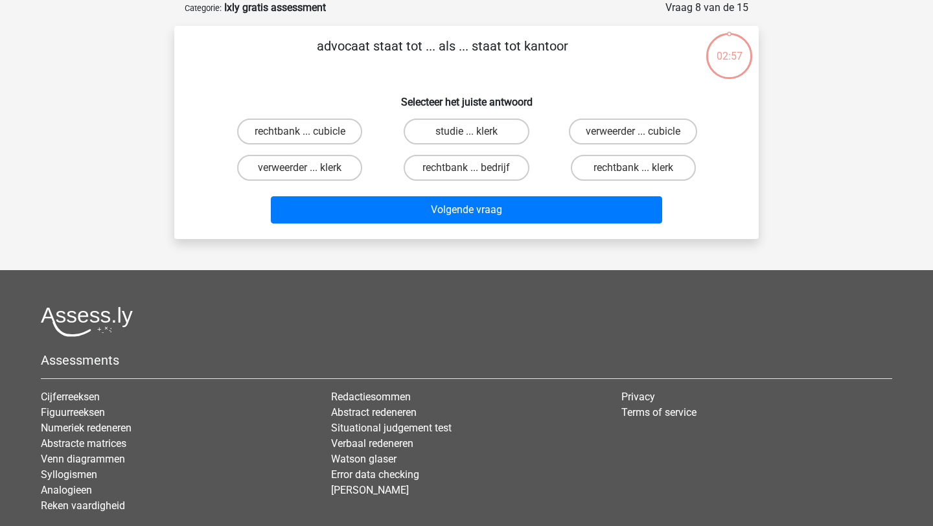
scroll to position [65, 0]
click at [624, 167] on label "rechtbank ... klerk" at bounding box center [633, 168] width 125 height 26
click at [633, 168] on input "rechtbank ... klerk" at bounding box center [637, 172] width 8 height 8
radio input "true"
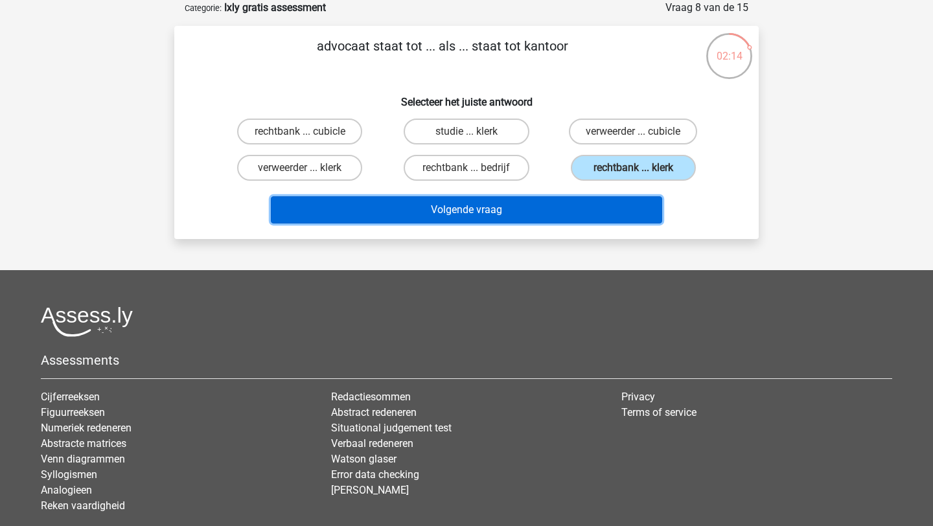
click at [567, 208] on button "Volgende vraag" at bounding box center [467, 209] width 392 height 27
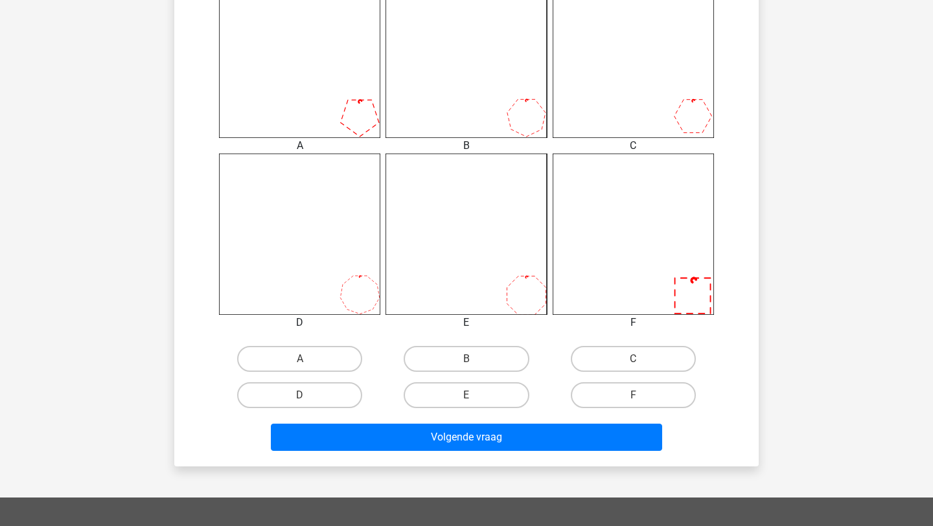
scroll to position [590, 0]
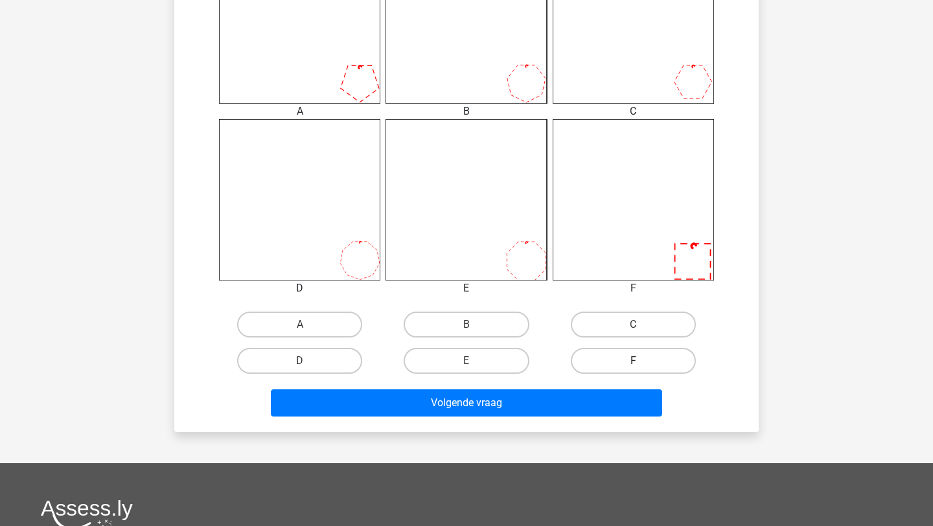
click at [662, 361] on label "F" at bounding box center [633, 361] width 125 height 26
click at [642, 361] on input "F" at bounding box center [637, 365] width 8 height 8
radio input "true"
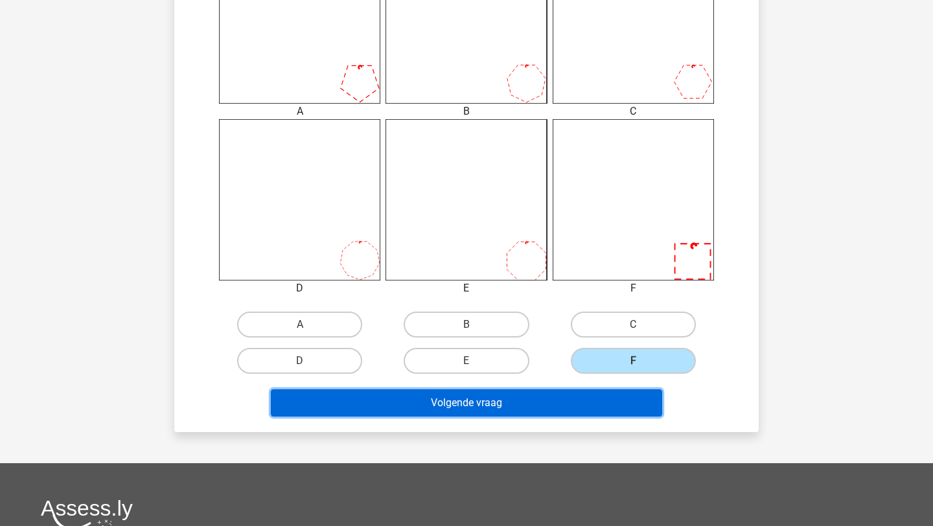
click at [613, 395] on button "Volgende vraag" at bounding box center [467, 403] width 392 height 27
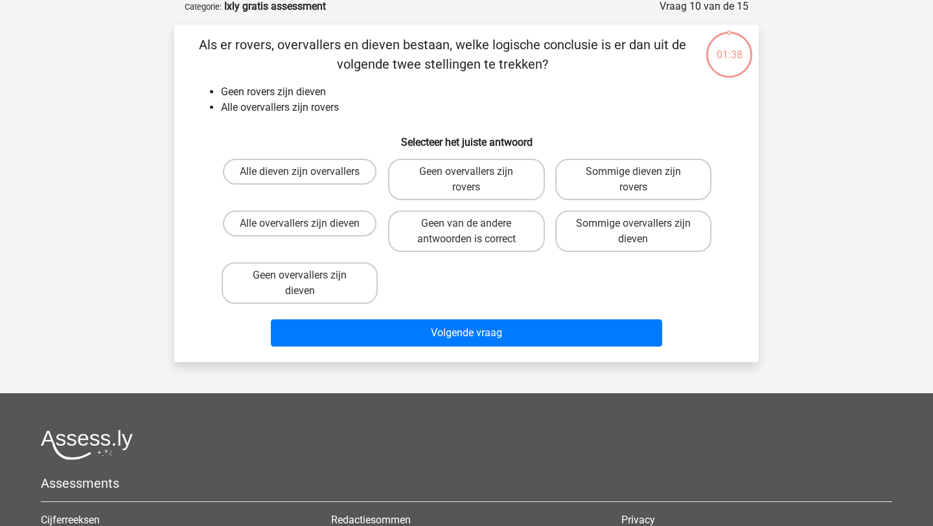
scroll to position [65, 0]
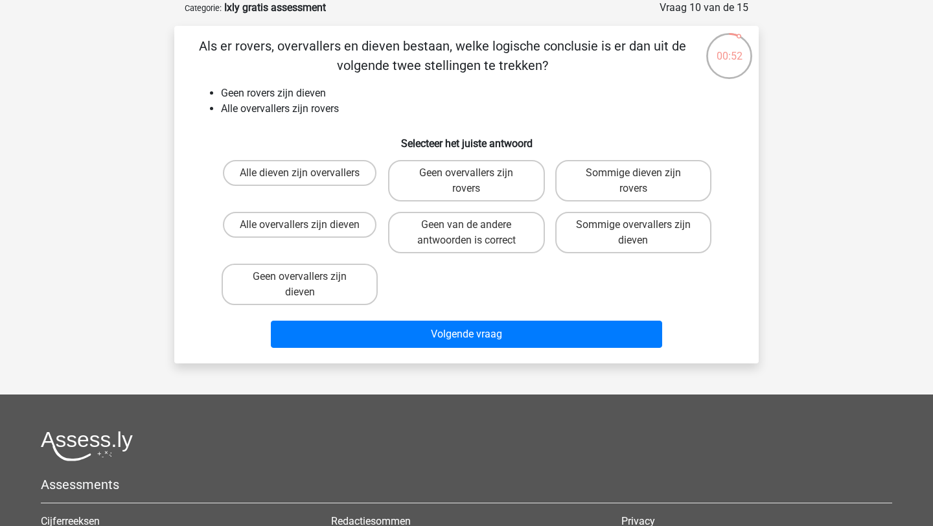
click at [307, 259] on div "Geen overvallers zijn dieven" at bounding box center [299, 285] width 167 height 52
click at [308, 268] on label "Geen overvallers zijn dieven" at bounding box center [300, 284] width 156 height 41
click at [308, 277] on input "Geen overvallers zijn dieven" at bounding box center [304, 281] width 8 height 8
radio input "true"
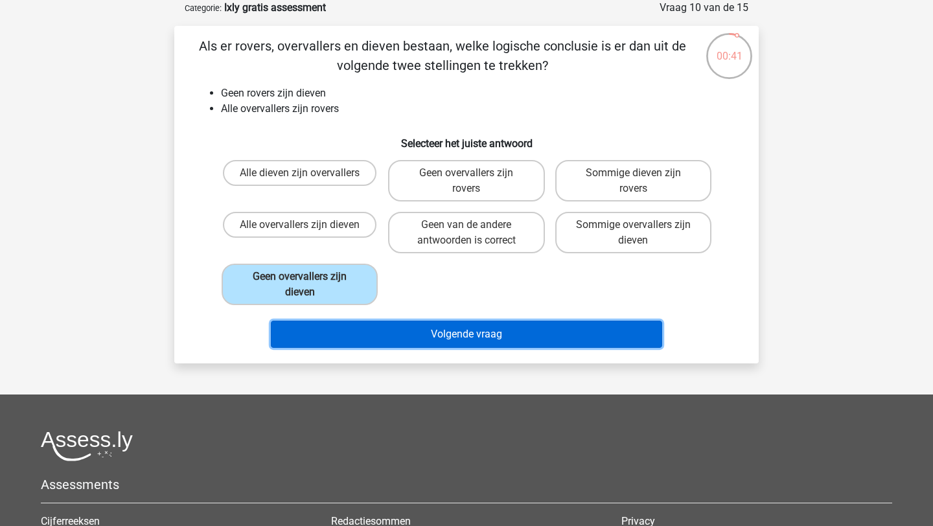
click at [447, 343] on button "Volgende vraag" at bounding box center [467, 334] width 392 height 27
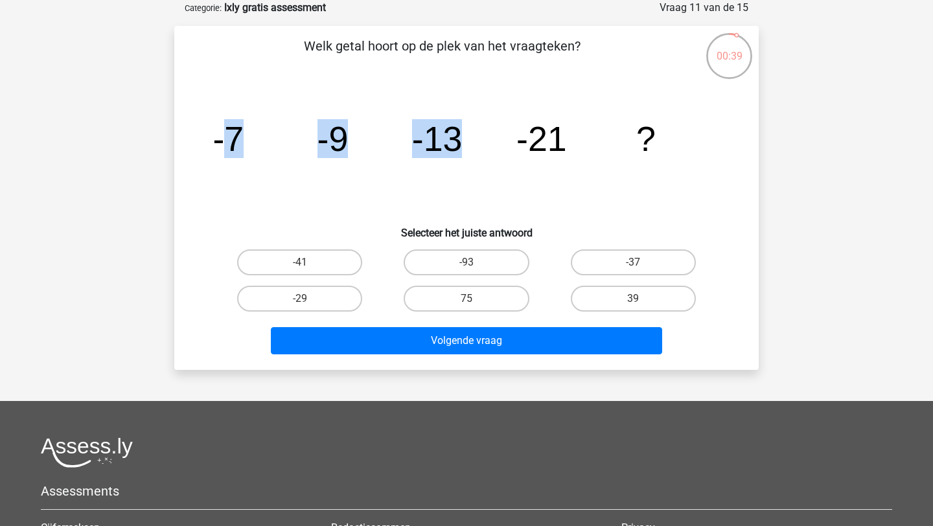
drag, startPoint x: 228, startPoint y: 137, endPoint x: 468, endPoint y: 137, distance: 239.8
click at [468, 137] on icon "image/svg+xml -7 -9 -13 -21 ?" at bounding box center [466, 151] width 522 height 131
click at [670, 268] on label "-37" at bounding box center [633, 263] width 125 height 26
click at [642, 268] on input "-37" at bounding box center [637, 267] width 8 height 8
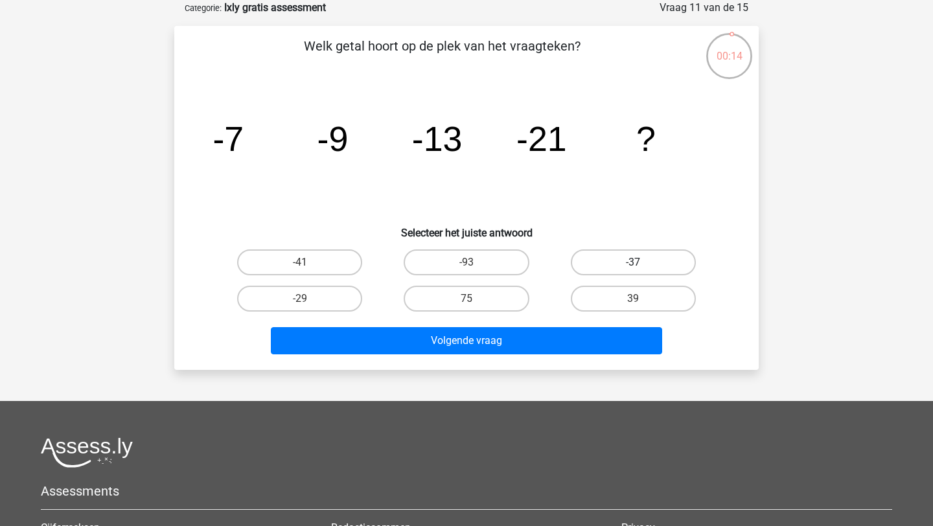
radio input "true"
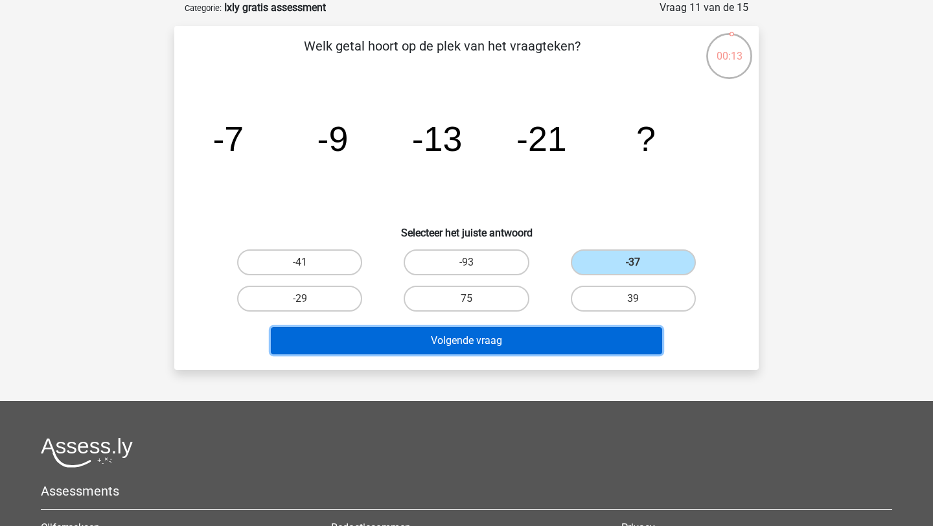
click at [585, 333] on button "Volgende vraag" at bounding box center [467, 340] width 392 height 27
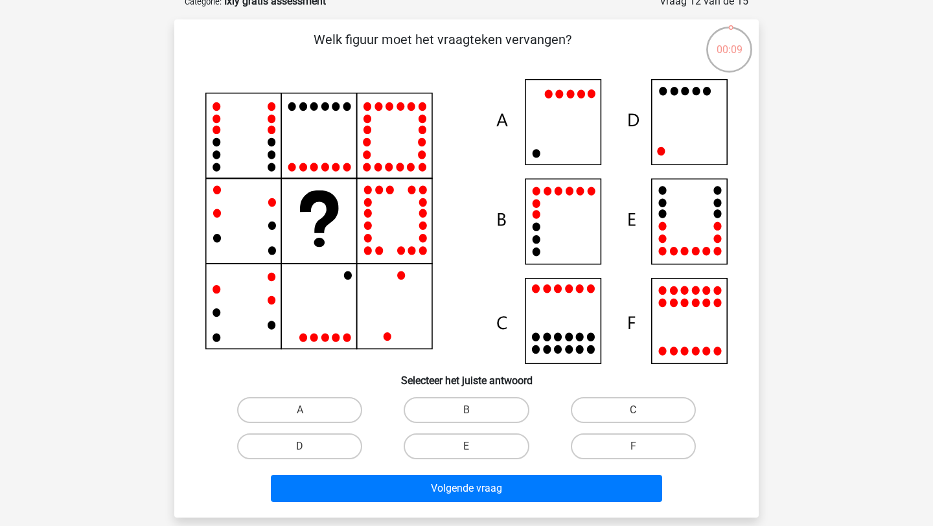
scroll to position [73, 0]
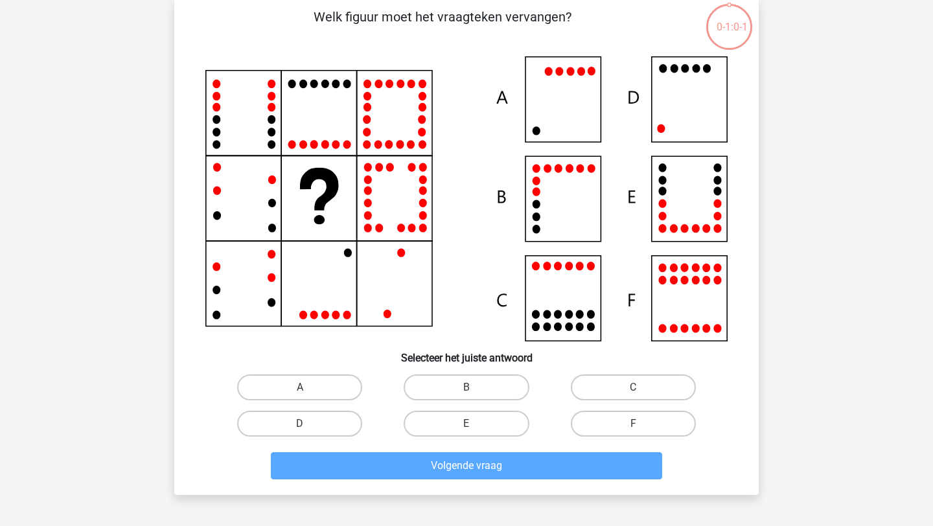
scroll to position [106, 0]
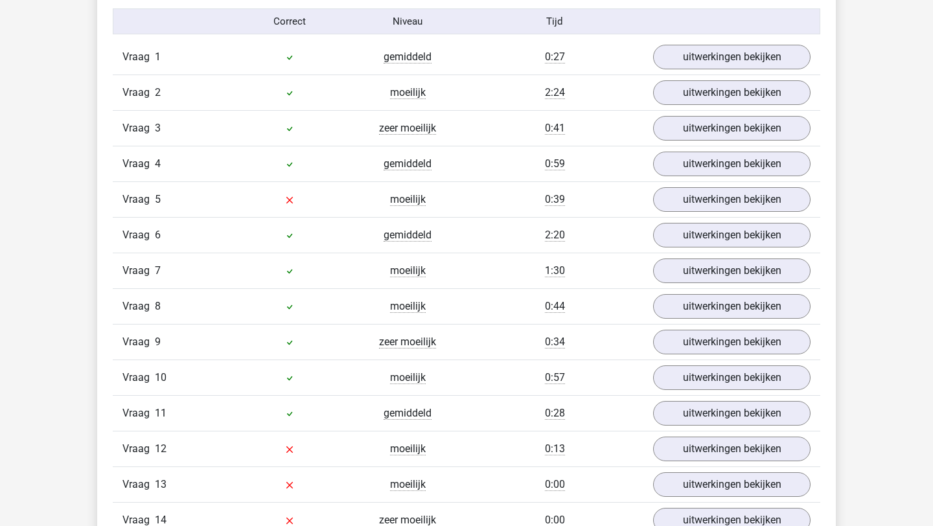
scroll to position [1486, 0]
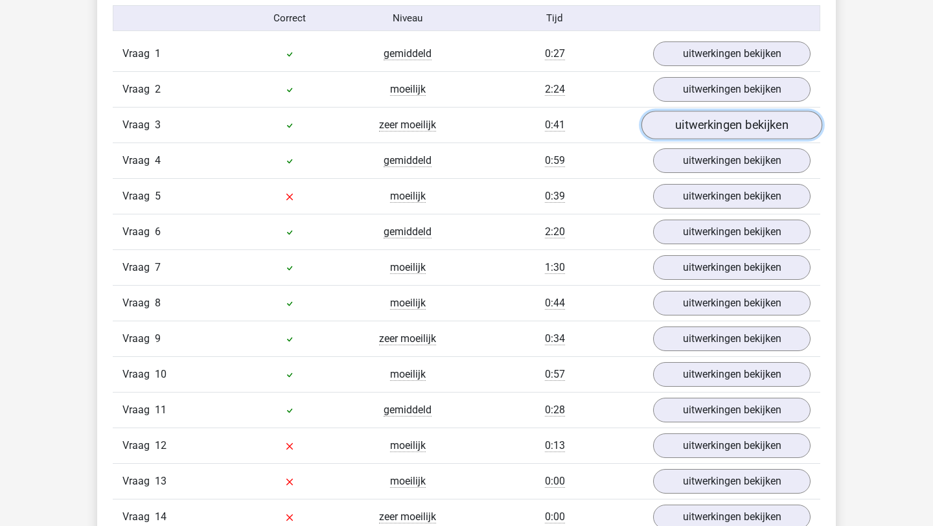
click at [692, 122] on link "uitwerkingen bekijken" at bounding box center [732, 125] width 181 height 29
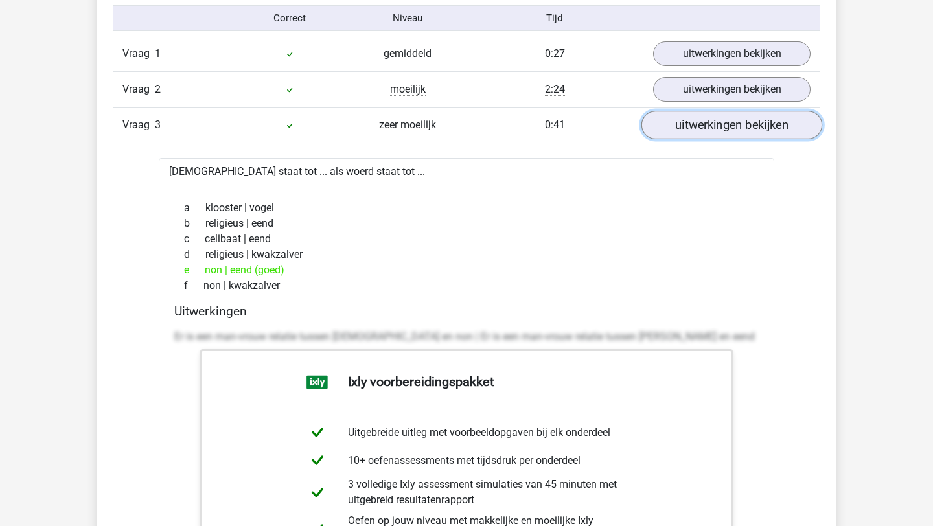
click at [692, 122] on link "uitwerkingen bekijken" at bounding box center [732, 125] width 181 height 29
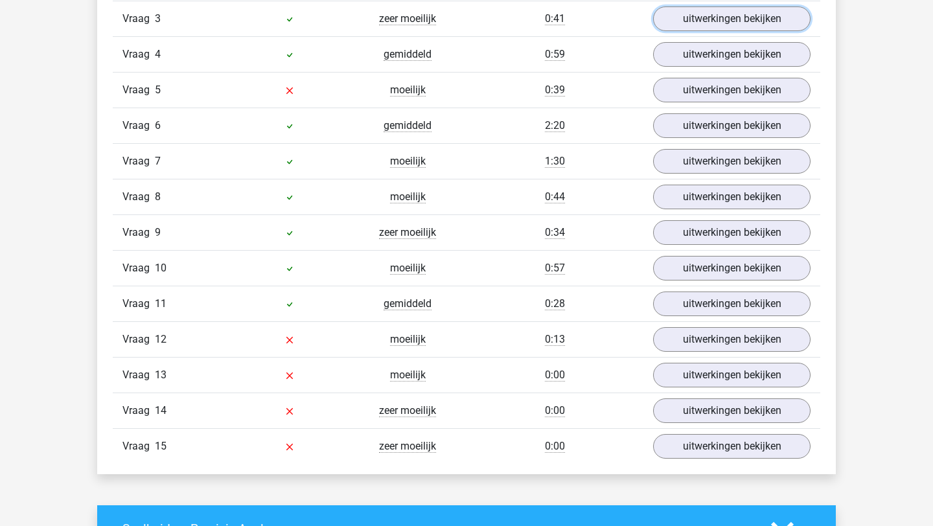
scroll to position [1593, 0]
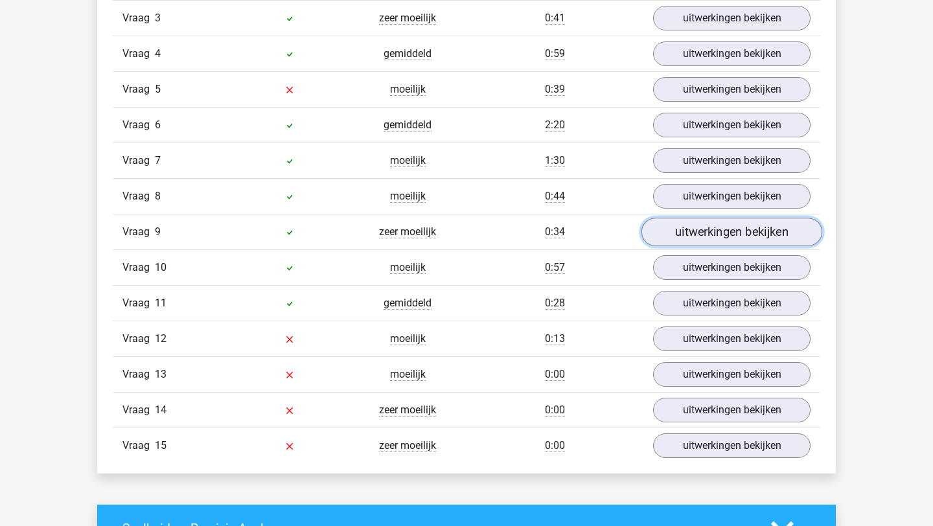
click at [697, 226] on link "uitwerkingen bekijken" at bounding box center [732, 232] width 181 height 29
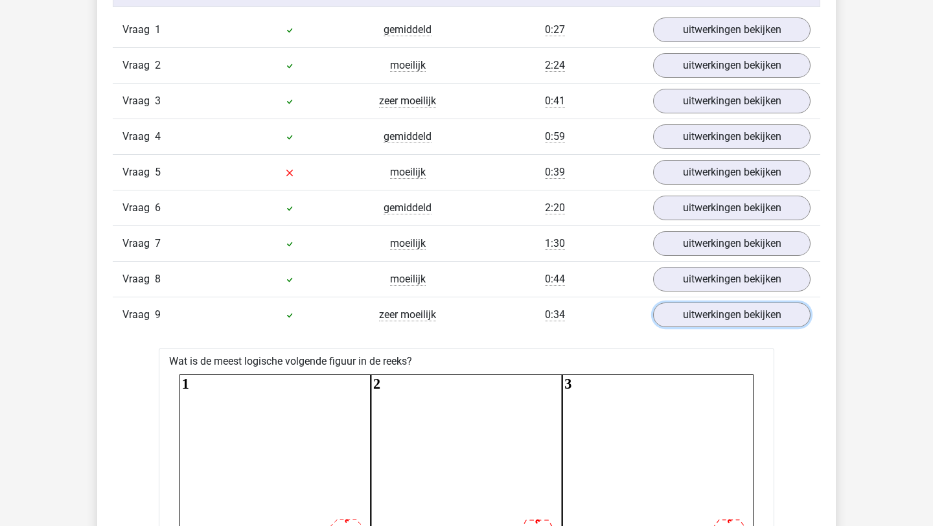
scroll to position [1483, 0]
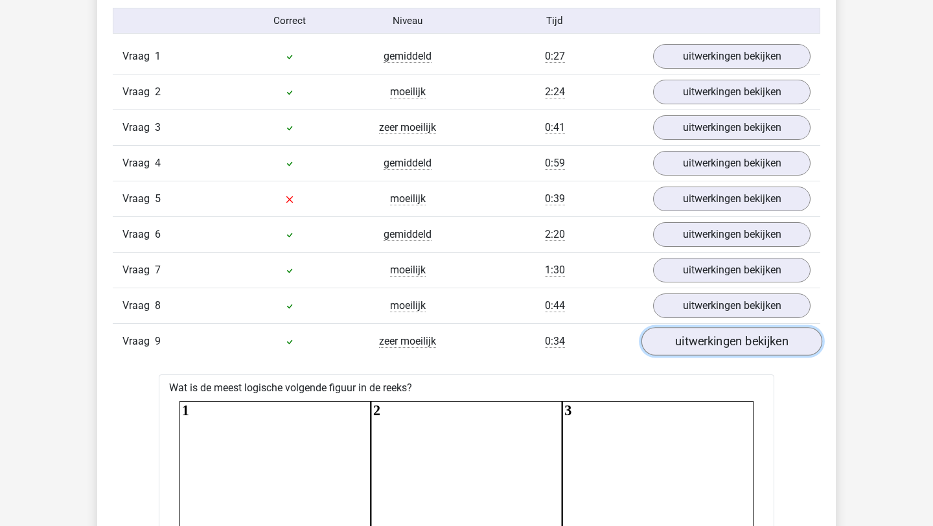
click at [720, 340] on link "uitwerkingen bekijken" at bounding box center [732, 342] width 181 height 29
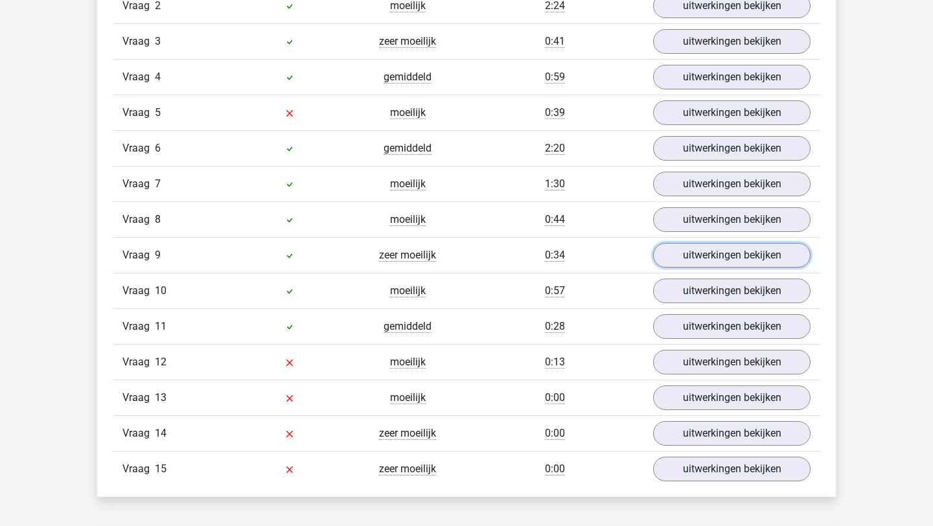
scroll to position [1592, 0]
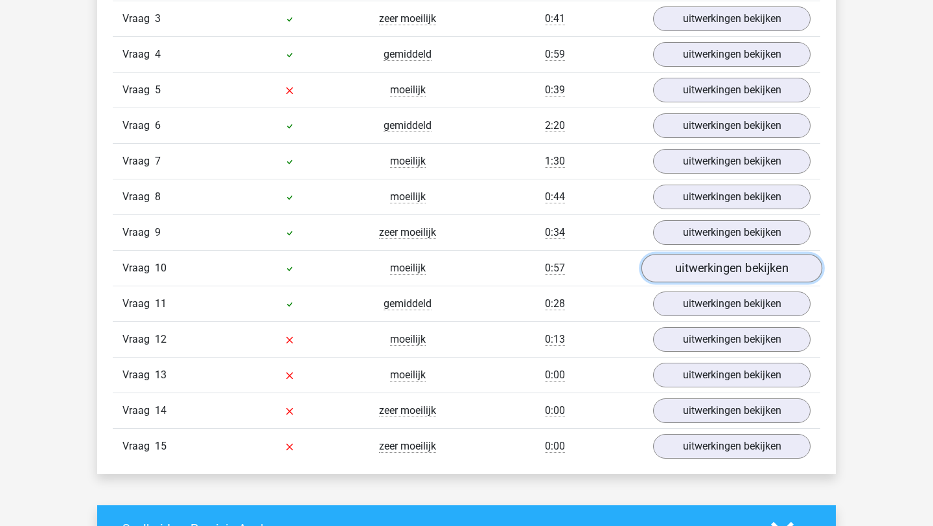
click at [718, 272] on link "uitwerkingen bekijken" at bounding box center [732, 269] width 181 height 29
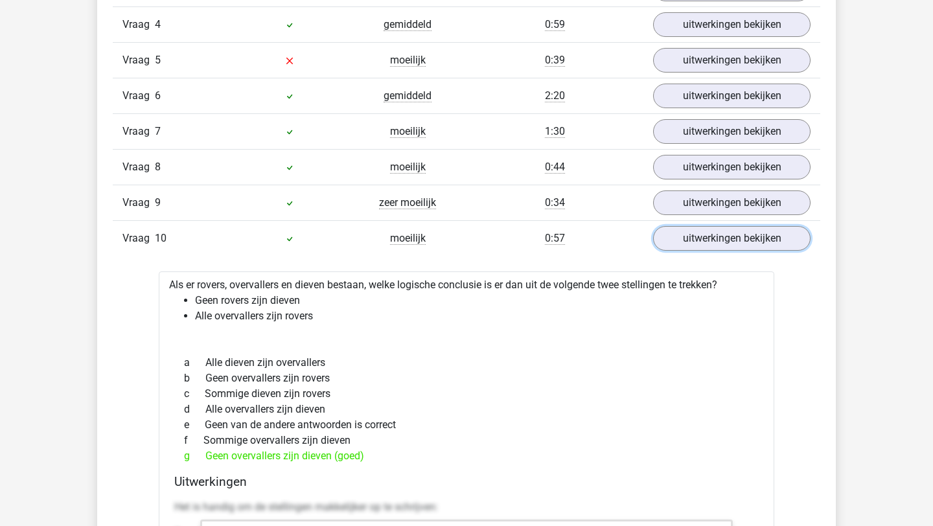
scroll to position [1622, 0]
click at [703, 237] on link "uitwerkingen bekijken" at bounding box center [732, 238] width 181 height 29
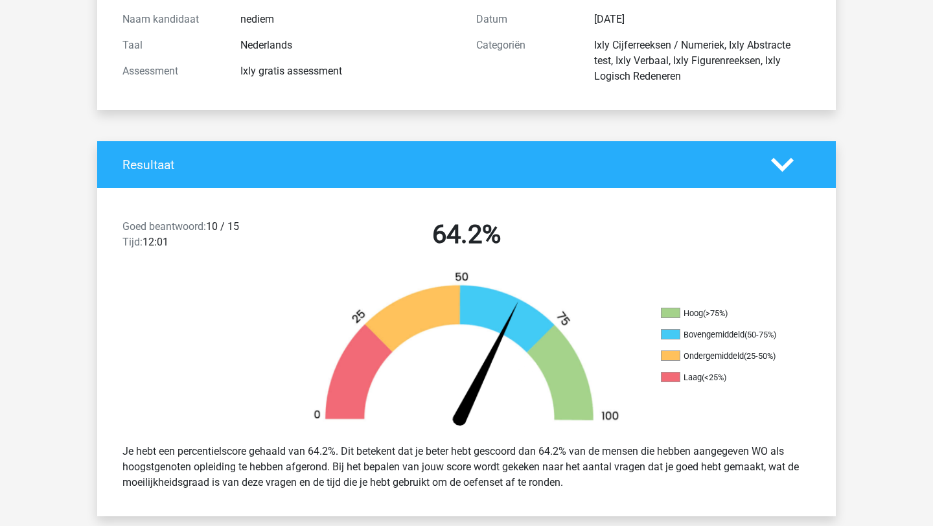
scroll to position [0, 0]
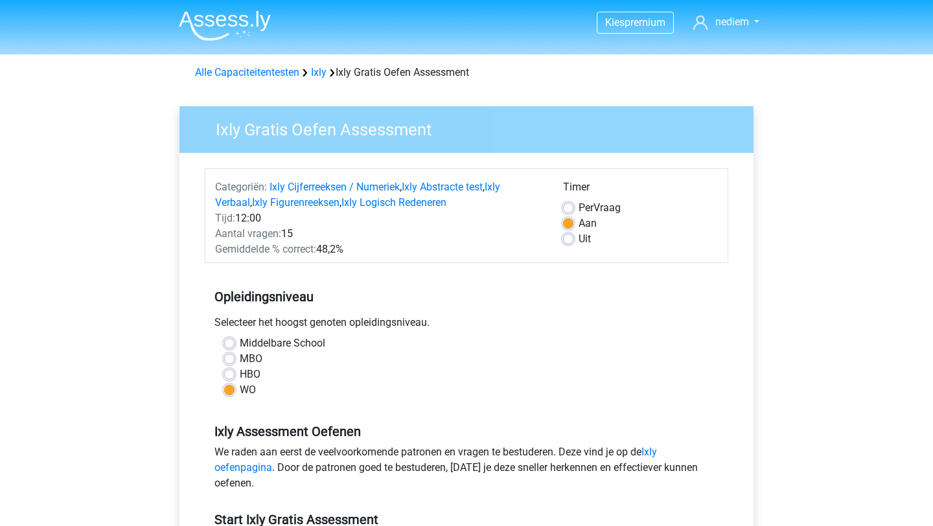
scroll to position [211, 0]
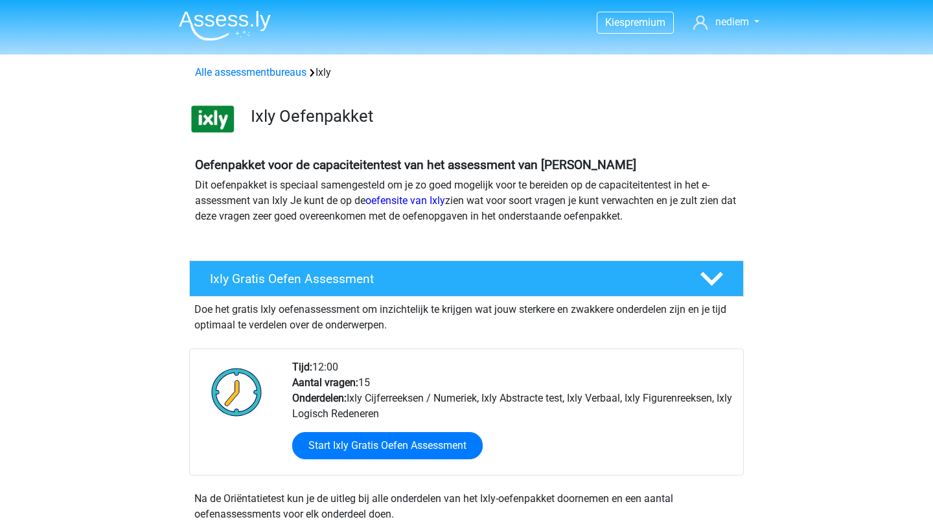
scroll to position [179, 0]
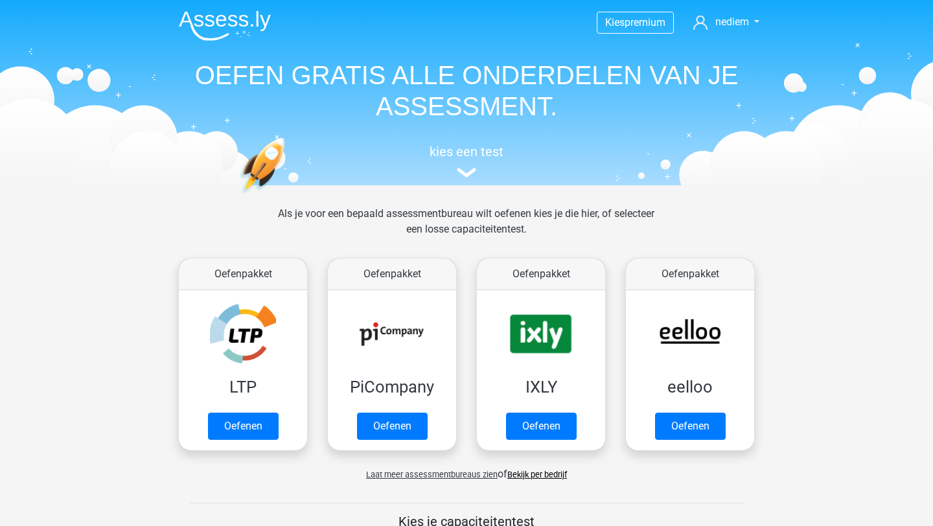
scroll to position [99, 0]
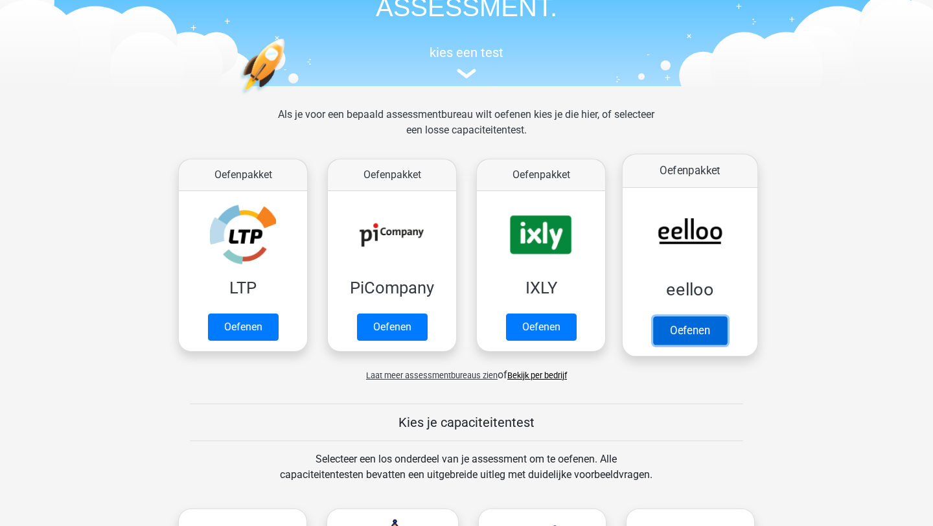
click at [691, 333] on link "Oefenen" at bounding box center [690, 330] width 74 height 29
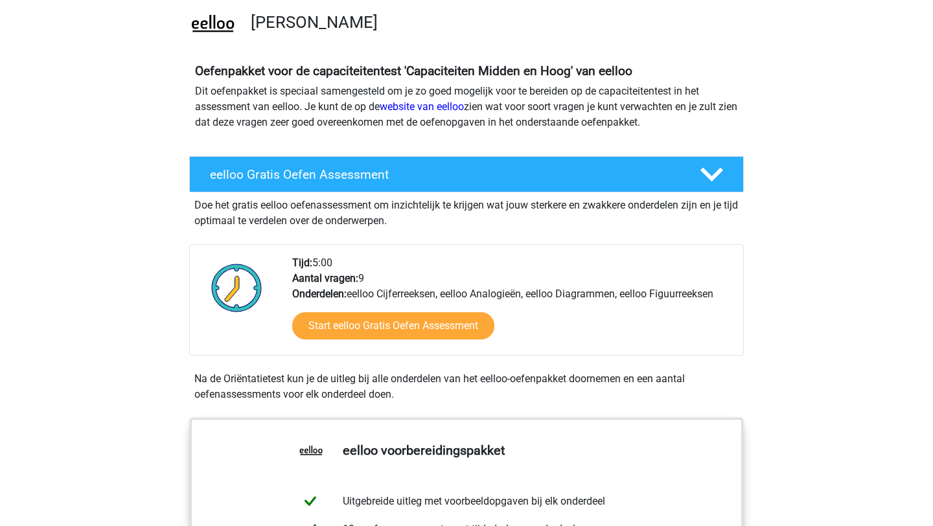
scroll to position [99, 0]
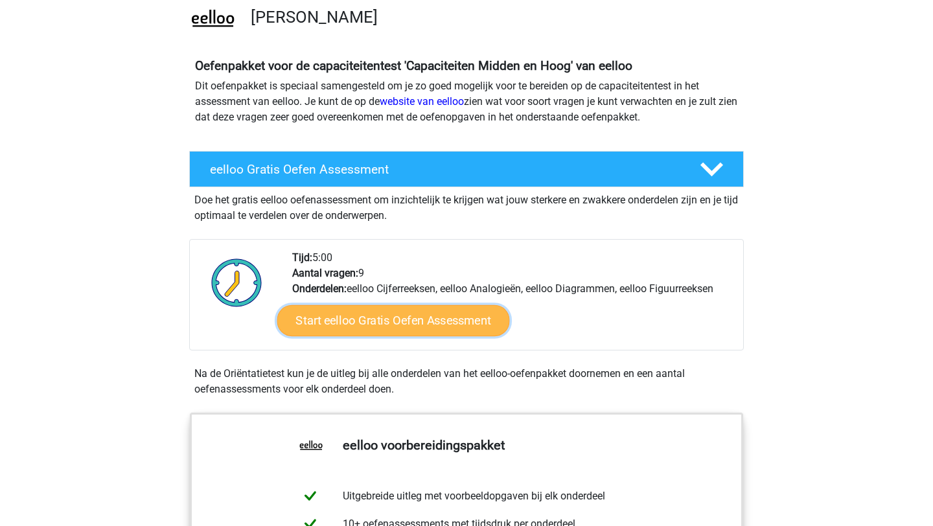
click at [388, 316] on link "Start eelloo Gratis Oefen Assessment" at bounding box center [393, 320] width 233 height 31
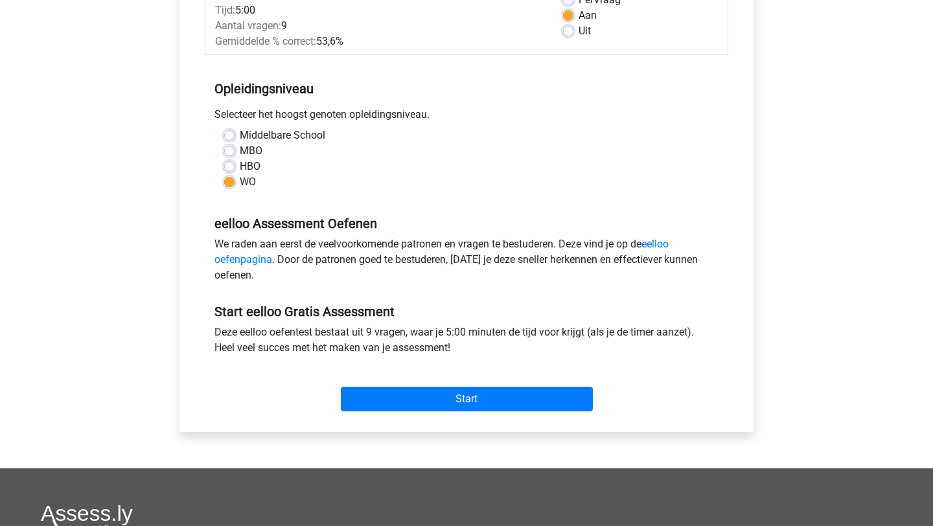
scroll to position [265, 0]
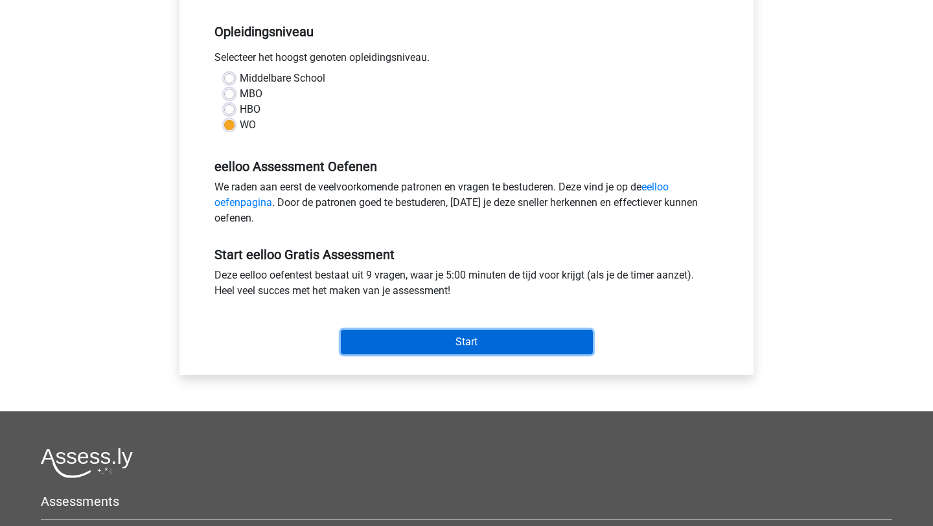
click at [426, 334] on input "Start" at bounding box center [467, 342] width 252 height 25
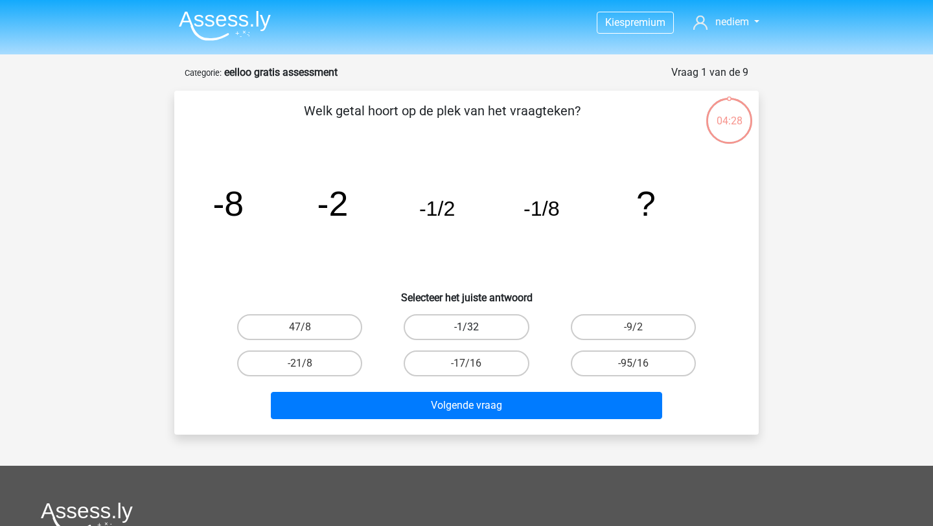
click at [429, 332] on label "-1/32" at bounding box center [466, 327] width 125 height 26
click at [467, 332] on input "-1/32" at bounding box center [471, 331] width 8 height 8
radio input "true"
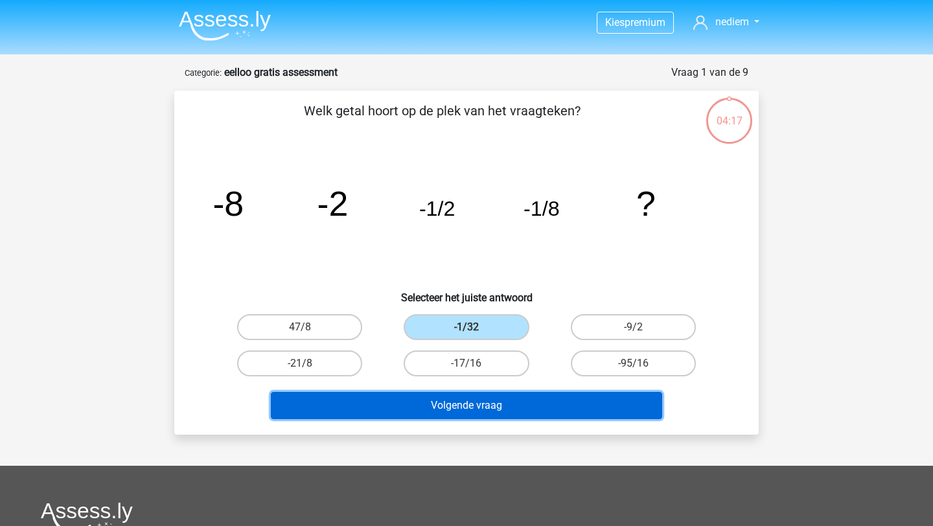
click at [447, 415] on button "Volgende vraag" at bounding box center [467, 405] width 392 height 27
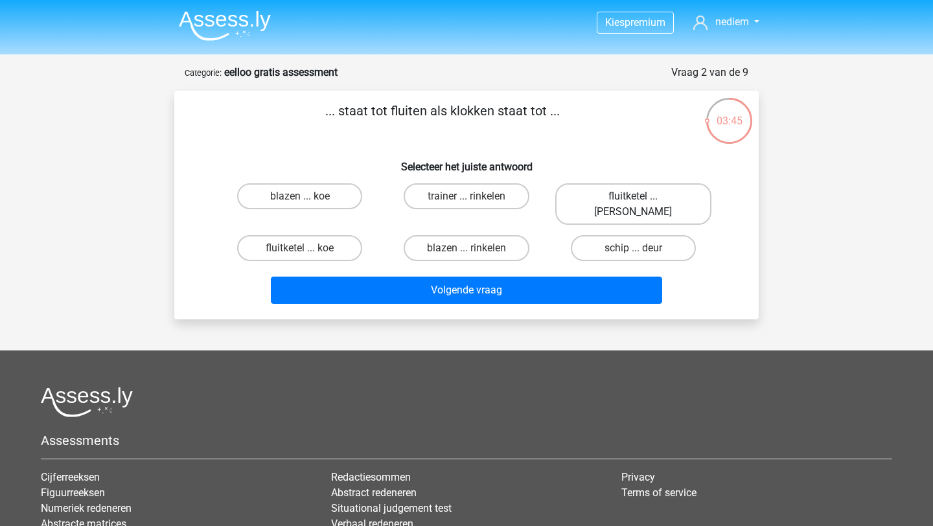
click at [625, 191] on label "fluitketel ... luiden" at bounding box center [633, 203] width 156 height 41
click at [633, 196] on input "fluitketel ... luiden" at bounding box center [637, 200] width 8 height 8
radio input "true"
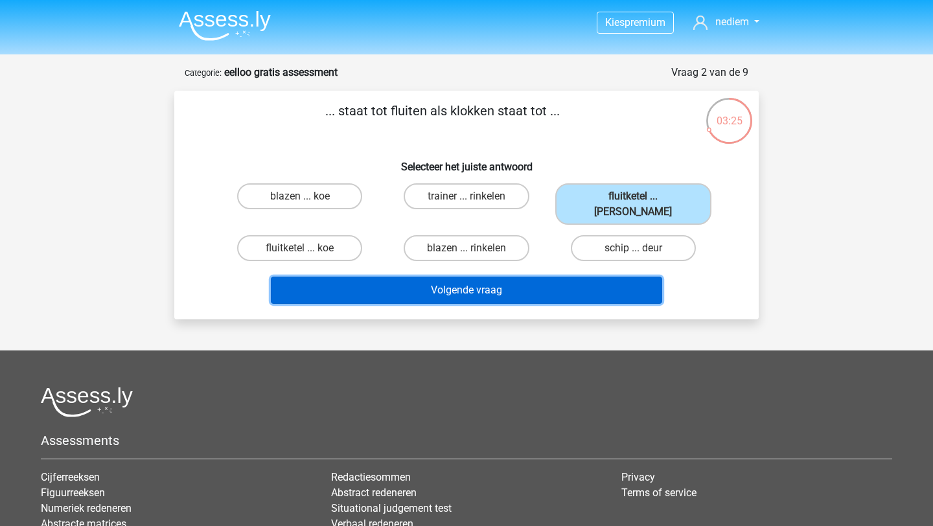
click at [585, 277] on button "Volgende vraag" at bounding box center [467, 290] width 392 height 27
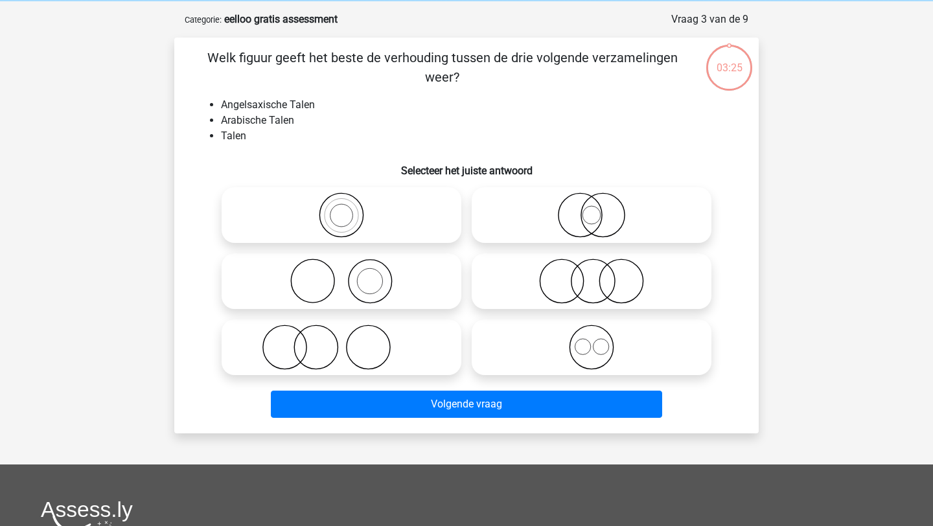
scroll to position [65, 0]
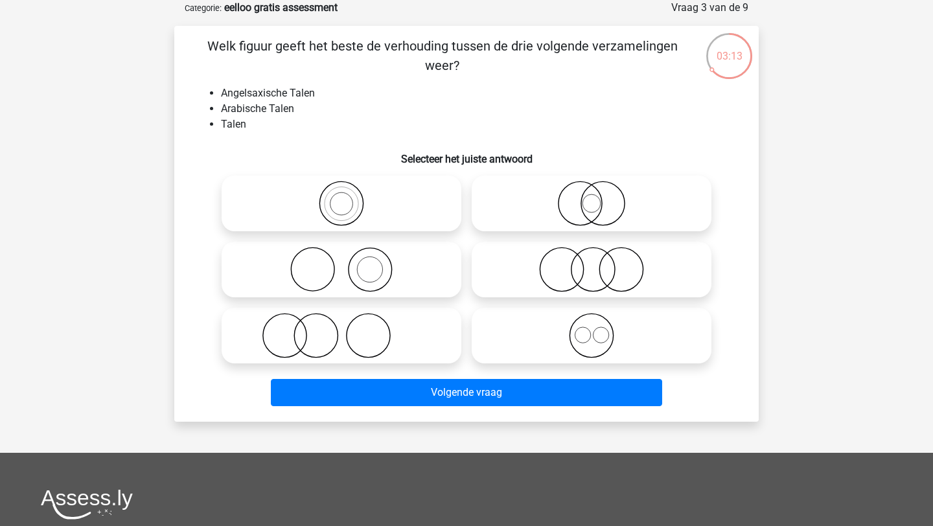
click at [386, 198] on icon at bounding box center [341, 203] width 229 height 45
click at [350, 197] on input "radio" at bounding box center [346, 193] width 8 height 8
radio input "true"
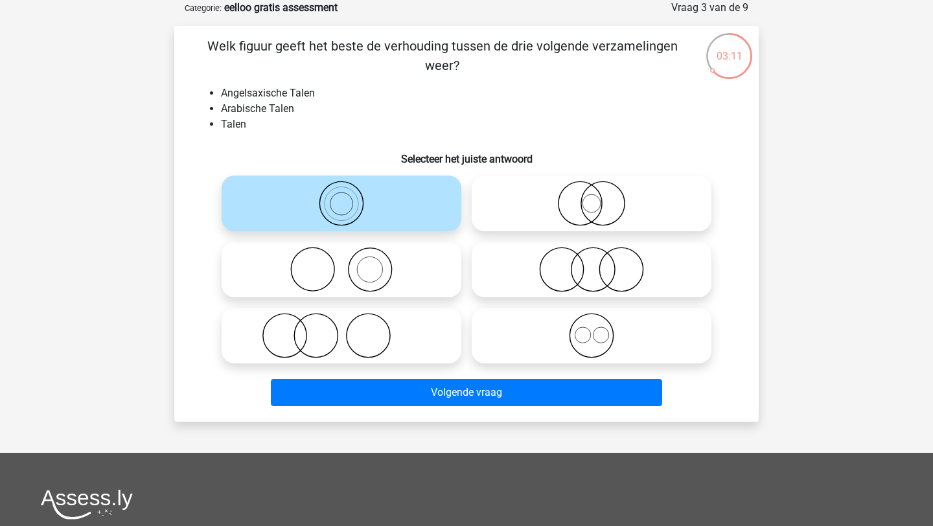
click at [690, 202] on icon at bounding box center [591, 203] width 229 height 45
click at [600, 197] on input "radio" at bounding box center [596, 193] width 8 height 8
radio input "true"
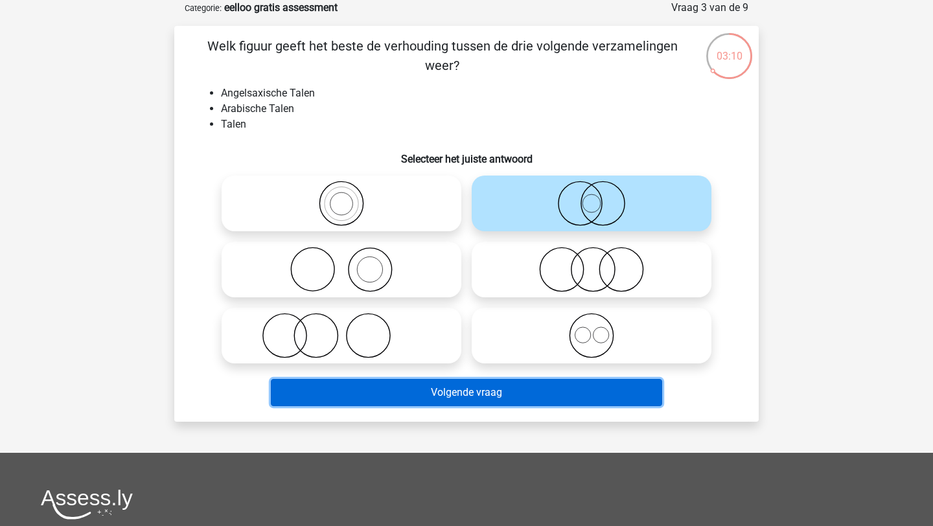
click at [552, 403] on button "Volgende vraag" at bounding box center [467, 392] width 392 height 27
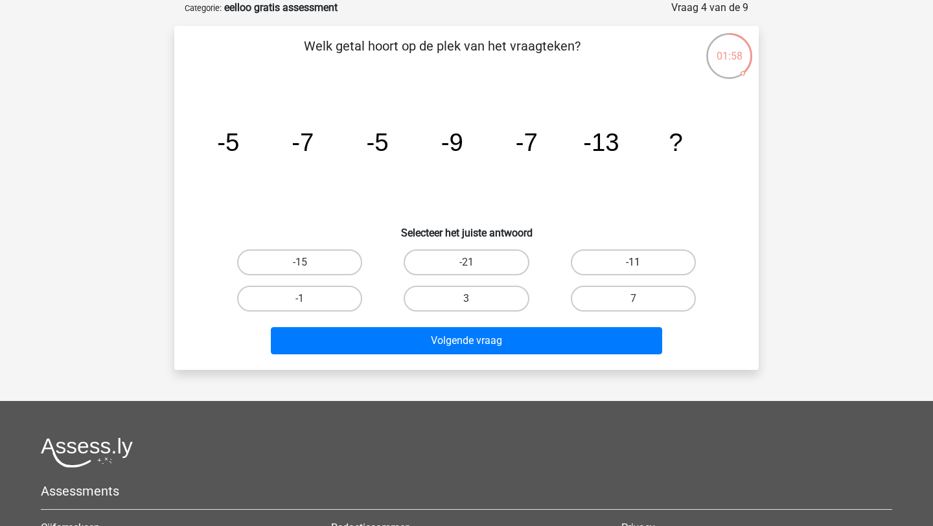
click at [626, 263] on label "-11" at bounding box center [633, 263] width 125 height 26
click at [633, 263] on input "-11" at bounding box center [637, 267] width 8 height 8
radio input "true"
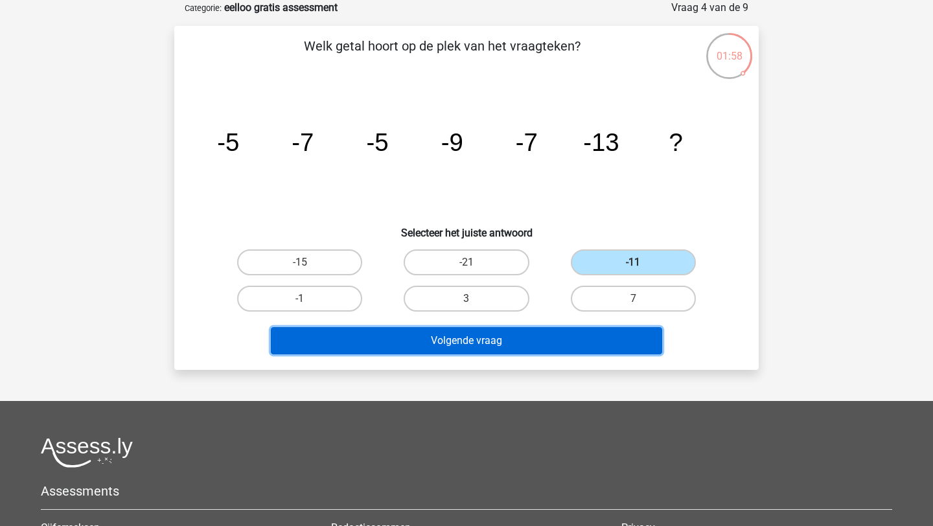
click at [578, 333] on button "Volgende vraag" at bounding box center [467, 340] width 392 height 27
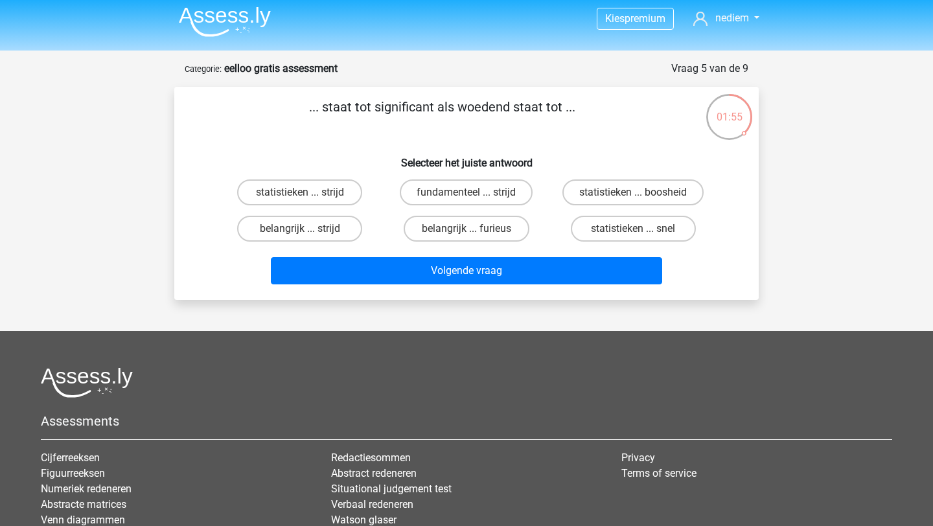
scroll to position [0, 0]
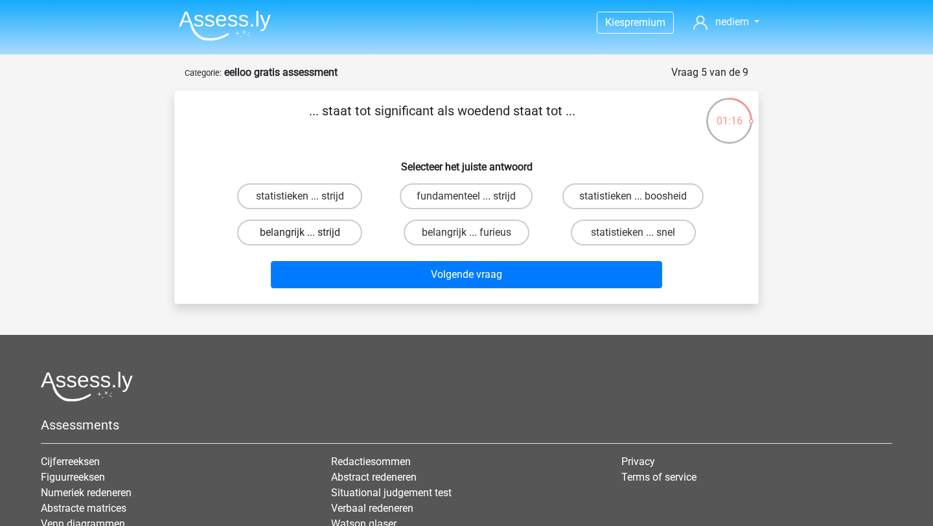
click at [312, 233] on label "belangrijk ... strijd" at bounding box center [299, 233] width 125 height 26
click at [309, 233] on input "belangrijk ... strijd" at bounding box center [304, 237] width 8 height 8
radio input "true"
click at [482, 234] on label "belangrijk ... furieus" at bounding box center [466, 233] width 125 height 26
click at [475, 234] on input "belangrijk ... furieus" at bounding box center [471, 237] width 8 height 8
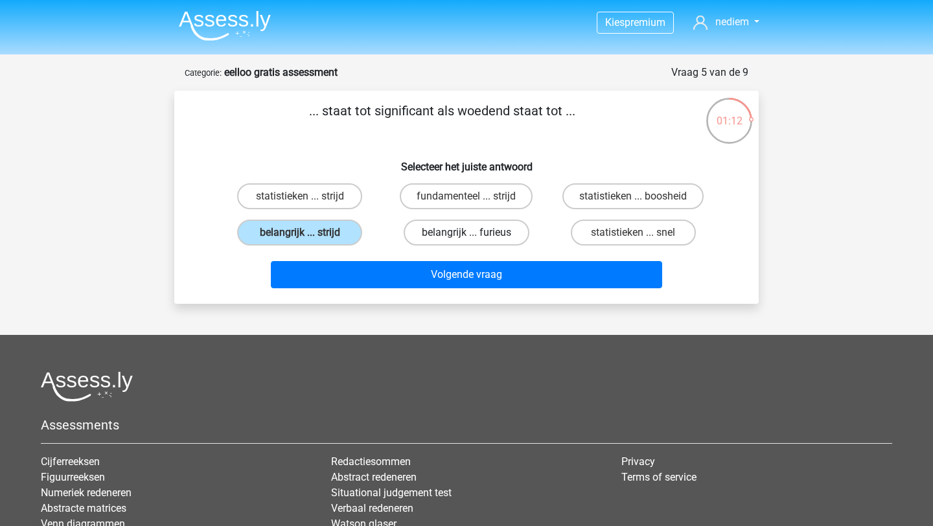
radio input "true"
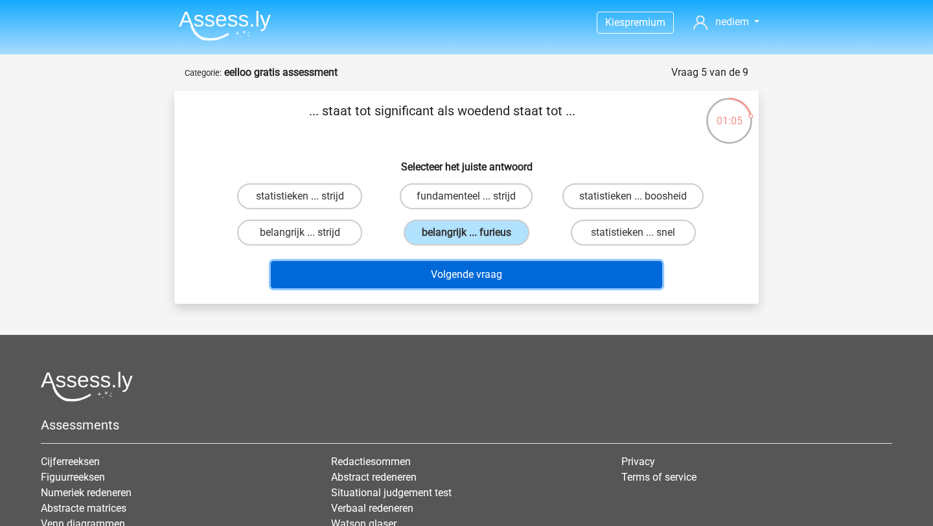
click at [477, 280] on button "Volgende vraag" at bounding box center [467, 274] width 392 height 27
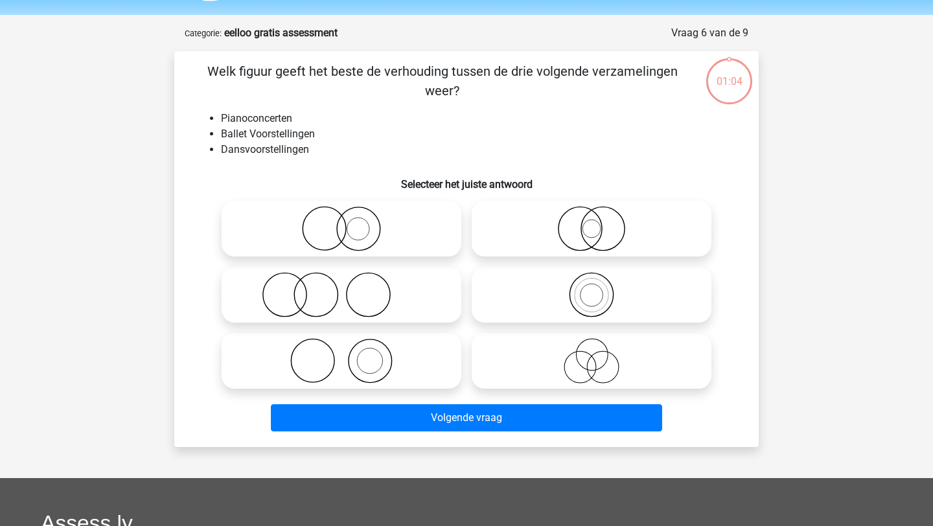
scroll to position [65, 0]
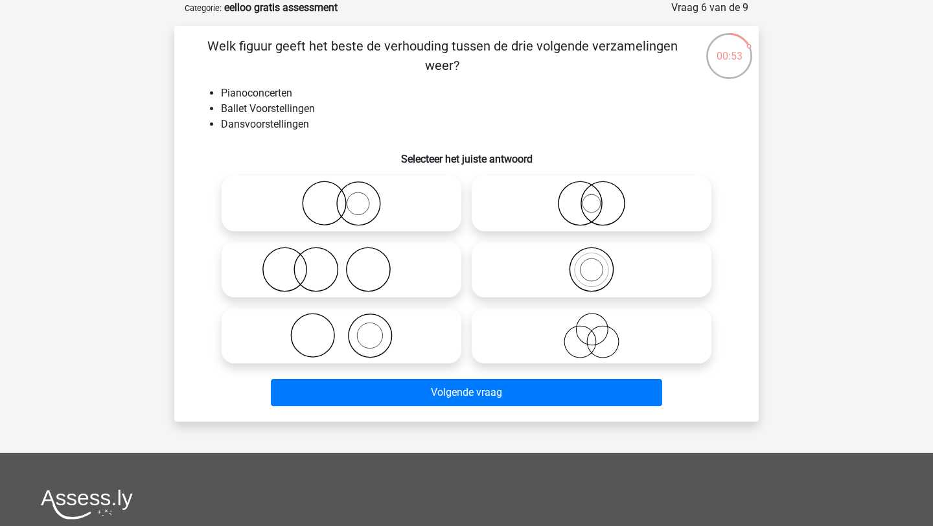
click at [578, 319] on icon at bounding box center [591, 335] width 229 height 45
click at [592, 321] on input "radio" at bounding box center [596, 325] width 8 height 8
radio input "true"
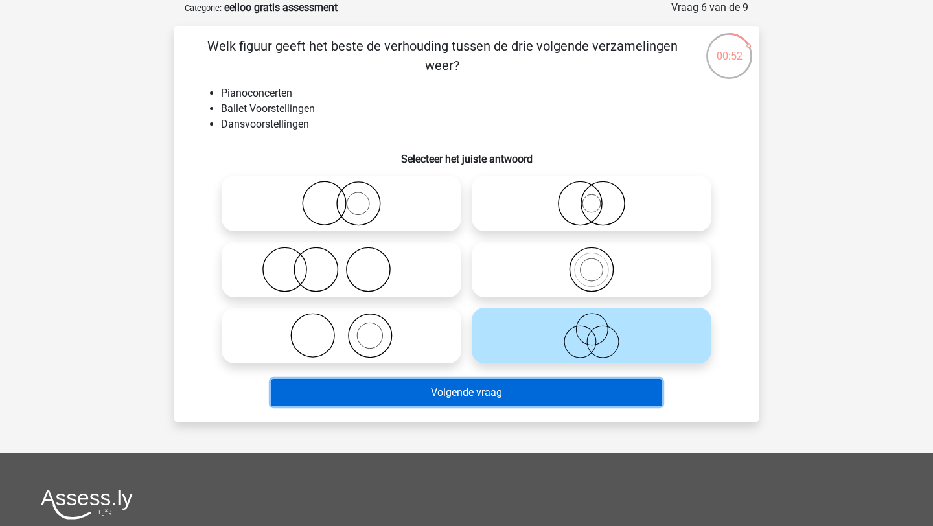
click at [586, 393] on button "Volgende vraag" at bounding box center [467, 392] width 392 height 27
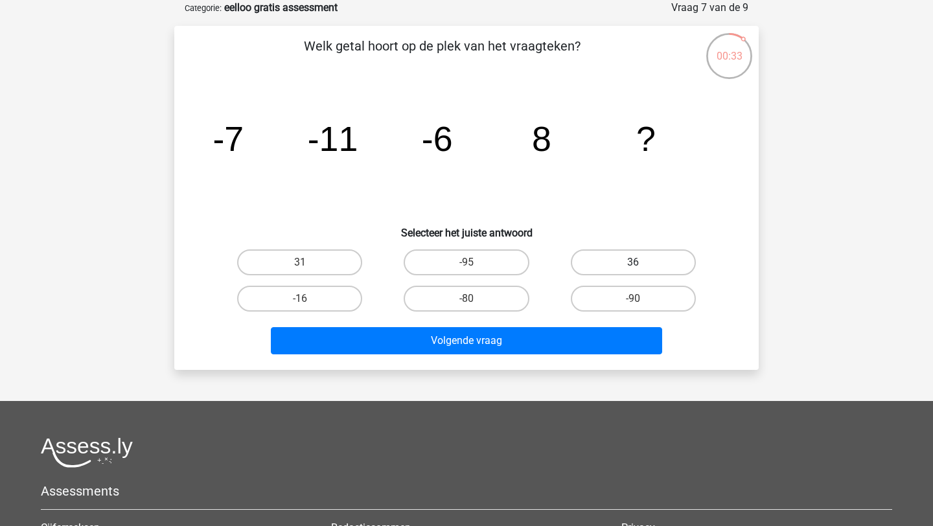
click at [621, 261] on label "36" at bounding box center [633, 263] width 125 height 26
click at [633, 263] on input "36" at bounding box center [637, 267] width 8 height 8
radio input "true"
click at [569, 358] on div "Volgende vraag" at bounding box center [466, 343] width 500 height 32
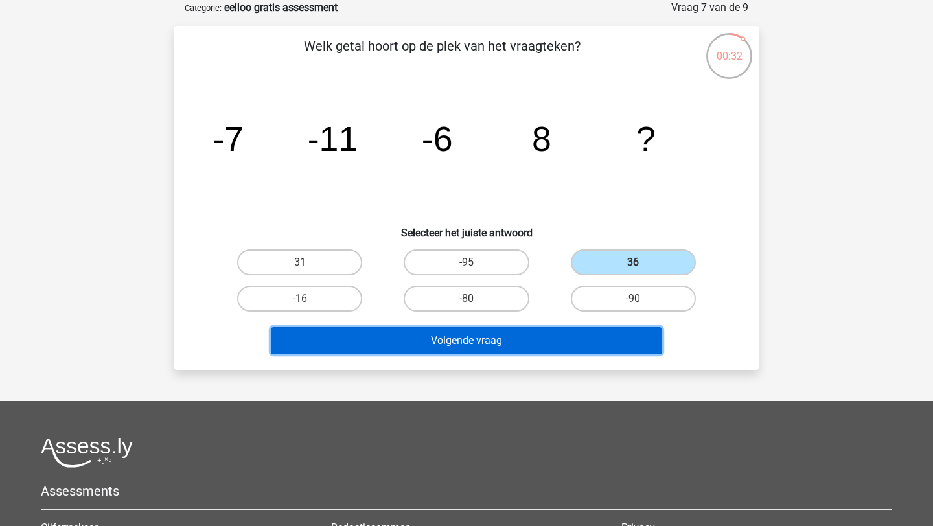
click at [575, 336] on button "Volgende vraag" at bounding box center [467, 340] width 392 height 27
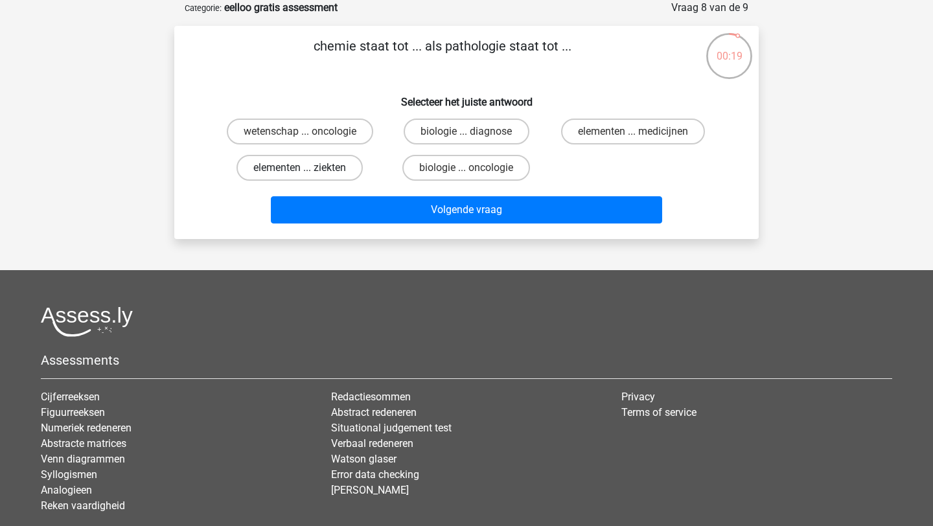
click at [321, 171] on label "elementen ... ziekten" at bounding box center [300, 168] width 126 height 26
click at [309, 171] on input "elementen ... ziekten" at bounding box center [304, 172] width 8 height 8
radio input "true"
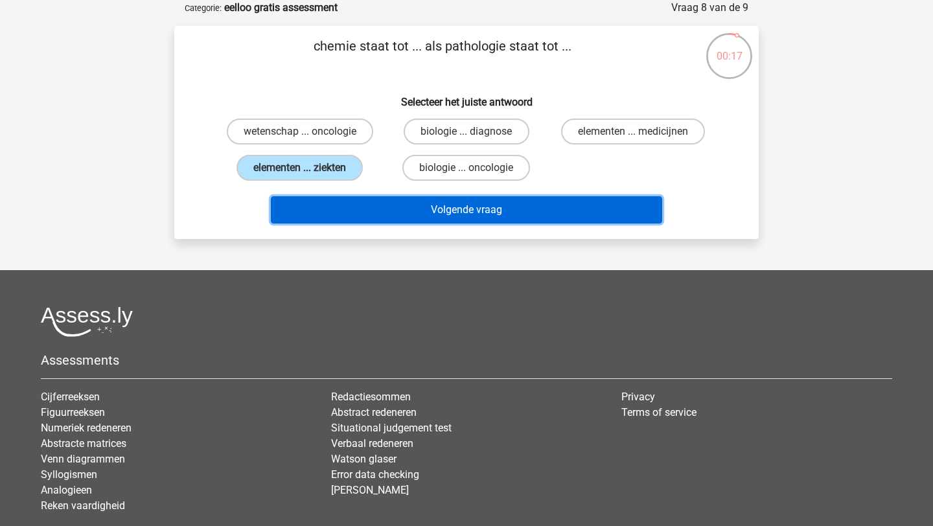
click at [554, 213] on button "Volgende vraag" at bounding box center [467, 209] width 392 height 27
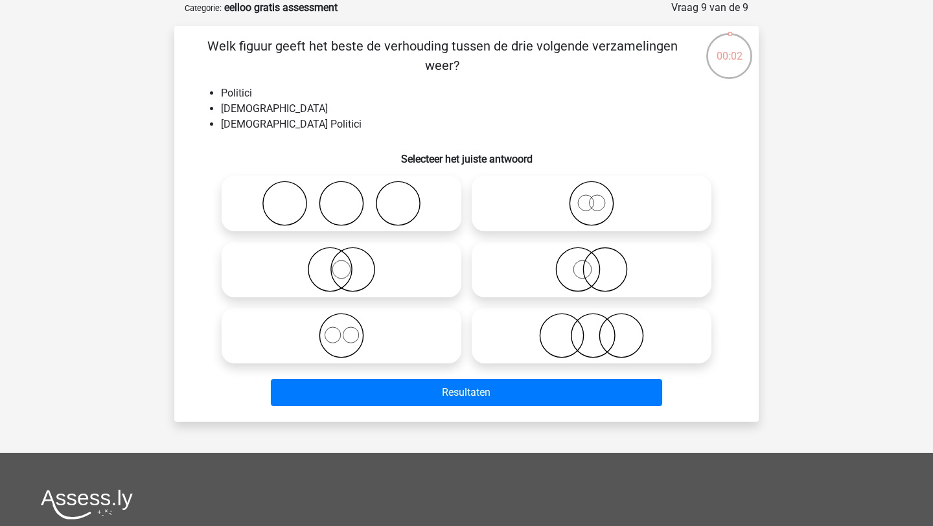
click at [357, 271] on icon at bounding box center [341, 269] width 229 height 45
click at [350, 263] on input "radio" at bounding box center [346, 259] width 8 height 8
radio input "true"
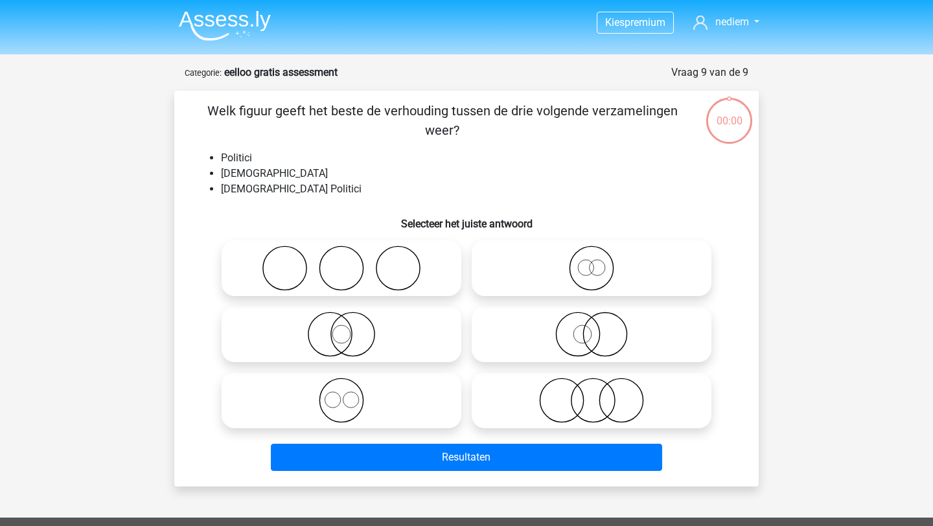
scroll to position [65, 0]
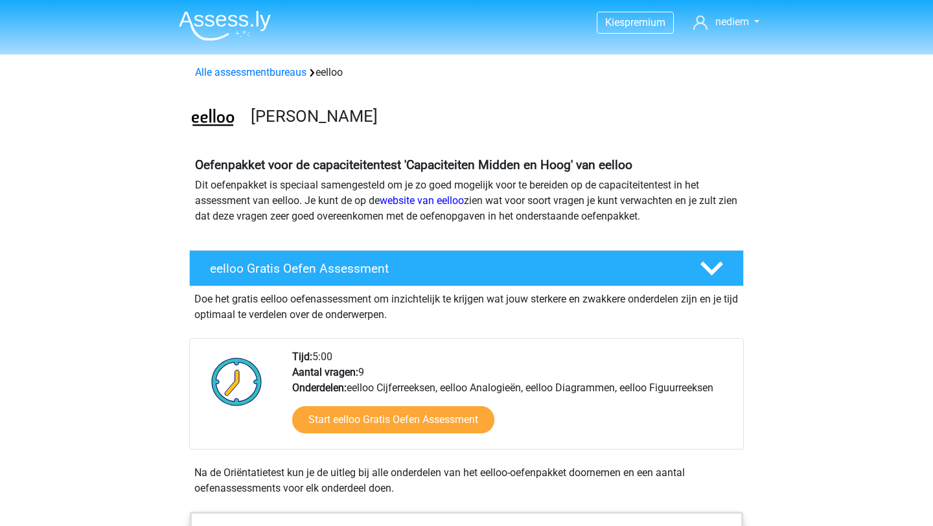
scroll to position [99, 0]
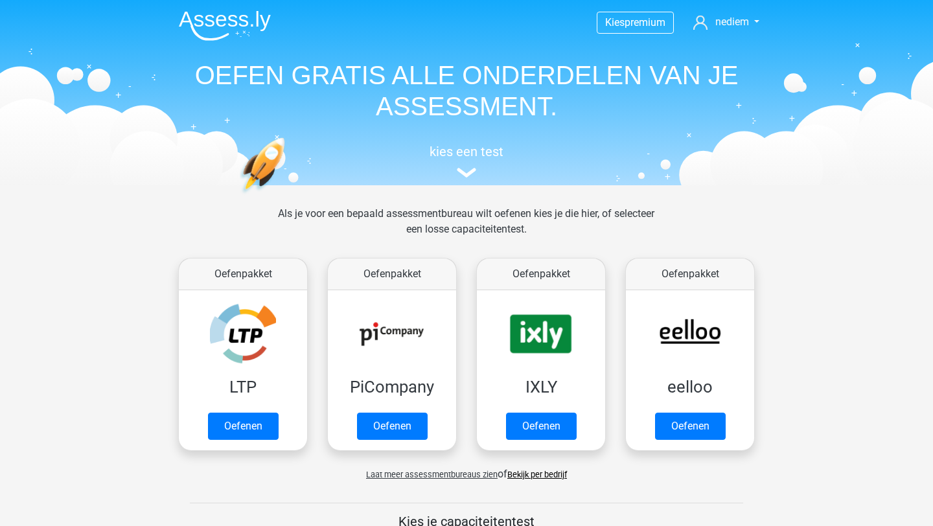
scroll to position [99, 0]
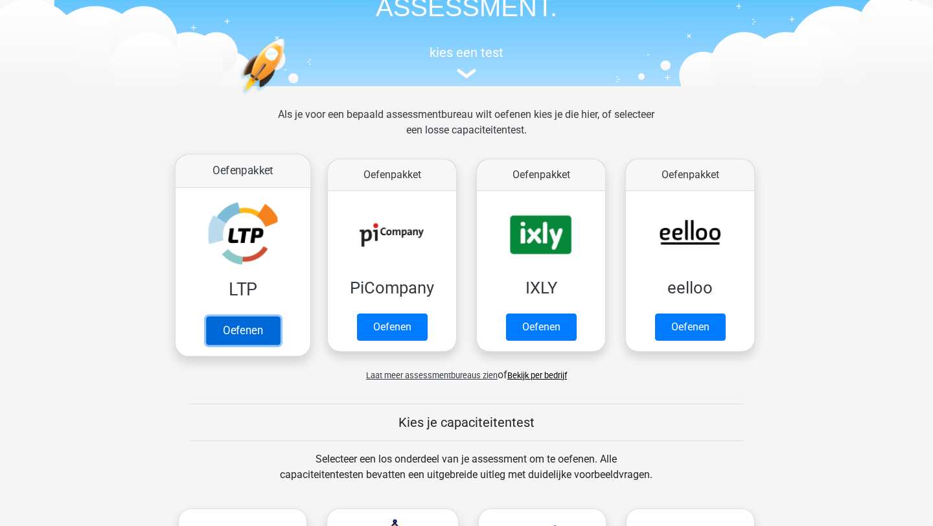
click at [244, 332] on link "Oefenen" at bounding box center [243, 330] width 74 height 29
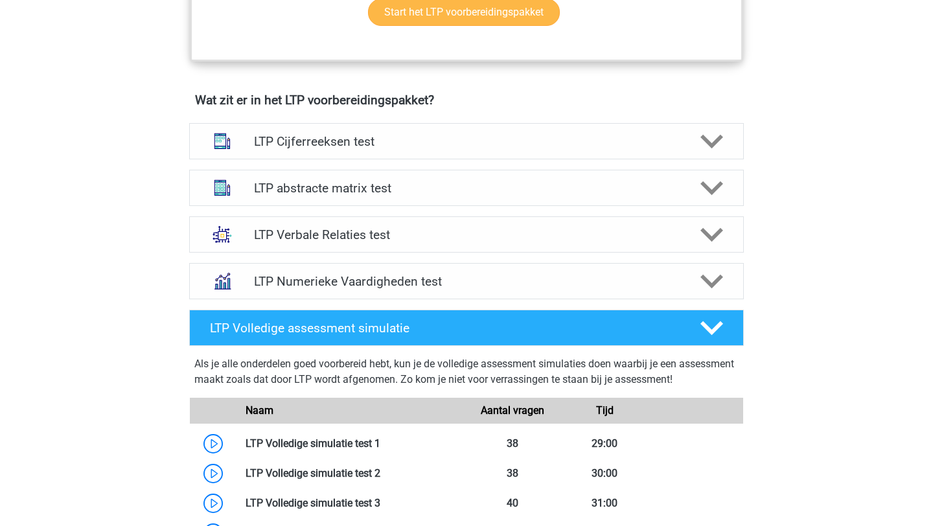
scroll to position [744, 0]
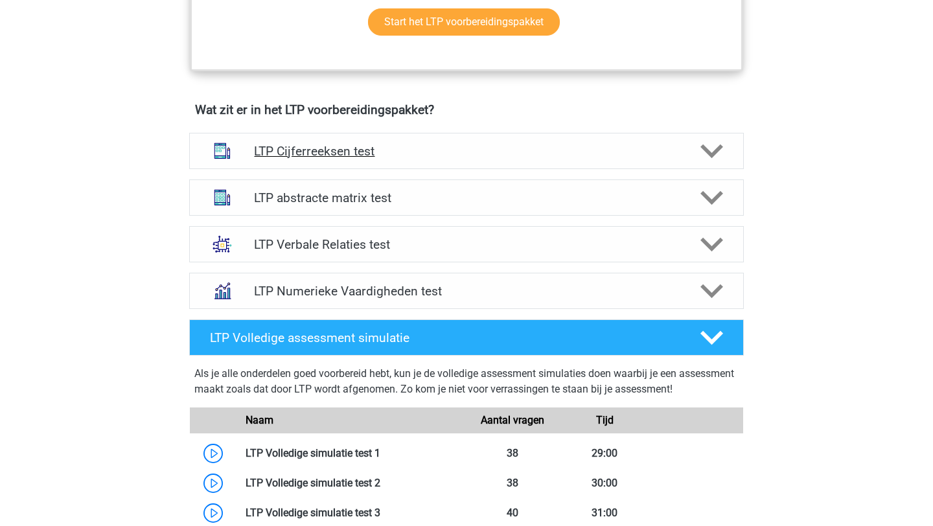
click at [428, 147] on h4 "LTP Cijferreeksen test" at bounding box center [466, 151] width 425 height 15
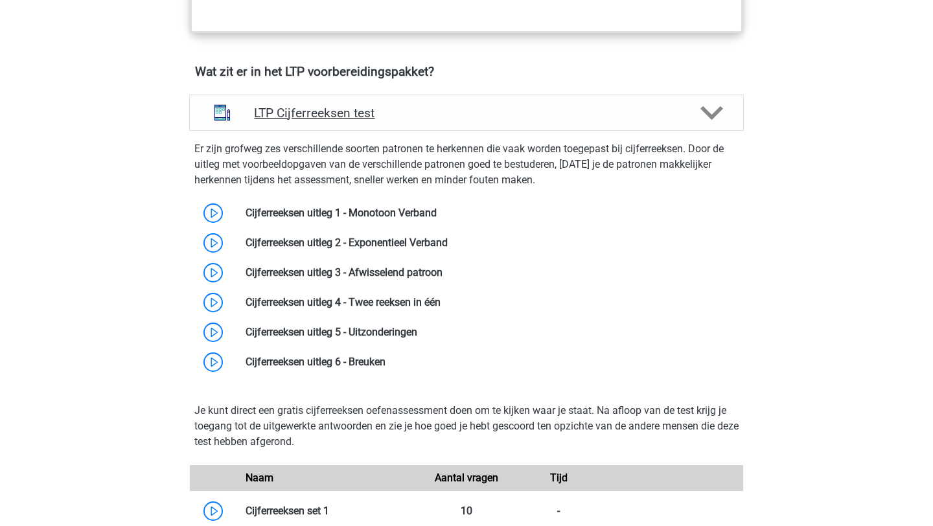
scroll to position [791, 0]
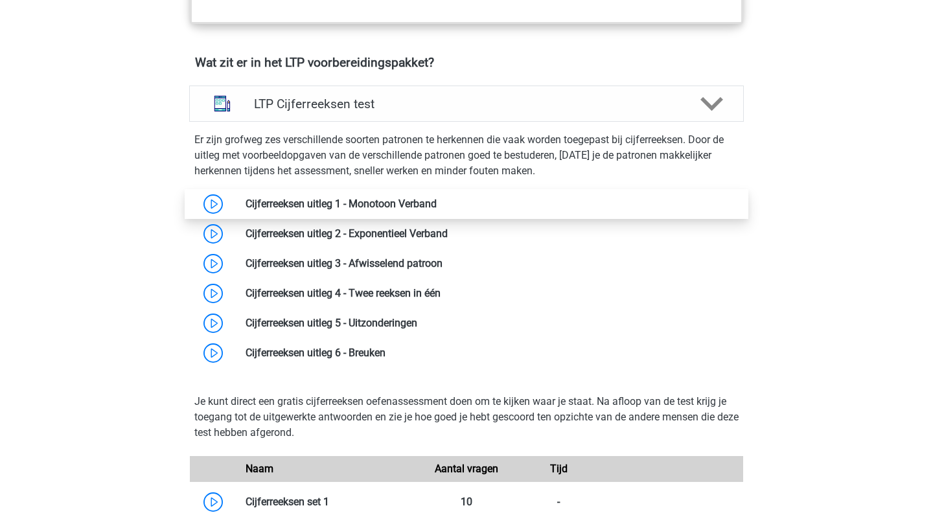
click at [437, 204] on link at bounding box center [437, 204] width 0 height 12
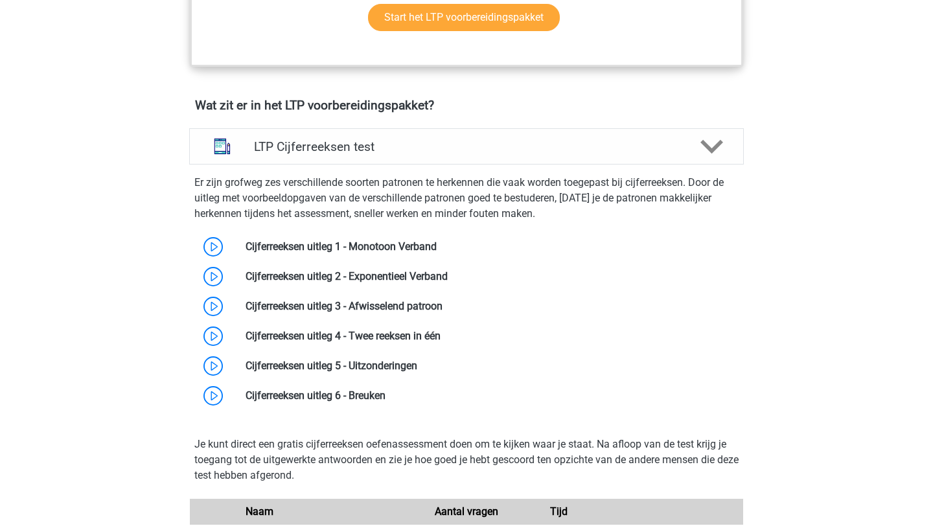
scroll to position [744, 0]
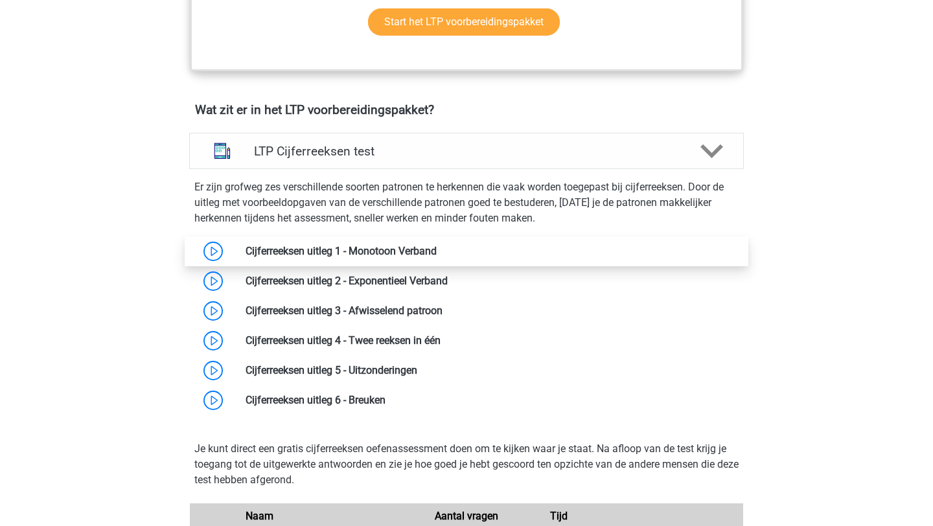
click at [437, 254] on link at bounding box center [437, 251] width 0 height 12
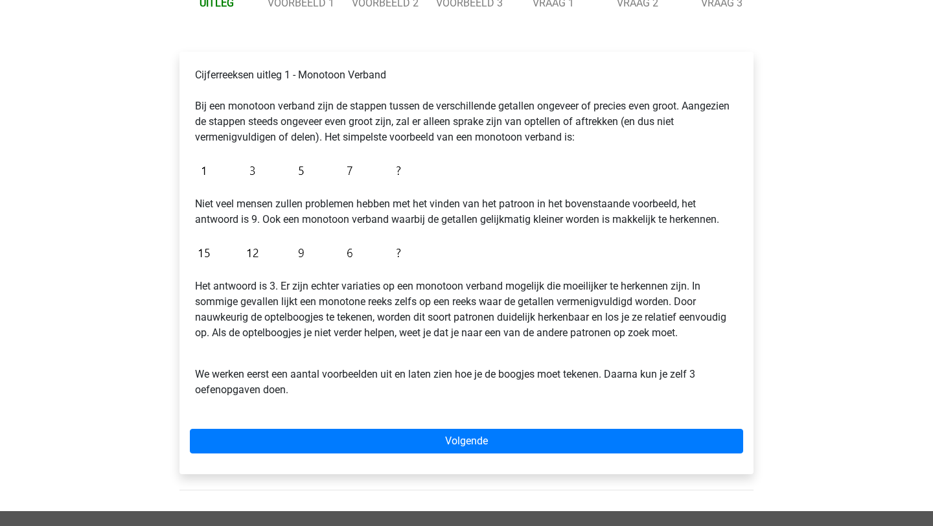
scroll to position [176, 0]
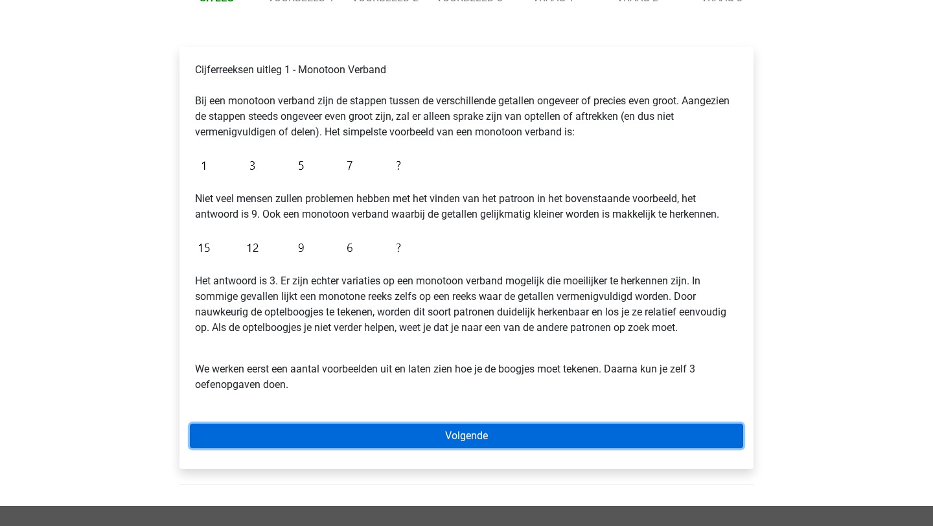
click at [333, 437] on link "Volgende" at bounding box center [467, 436] width 554 height 25
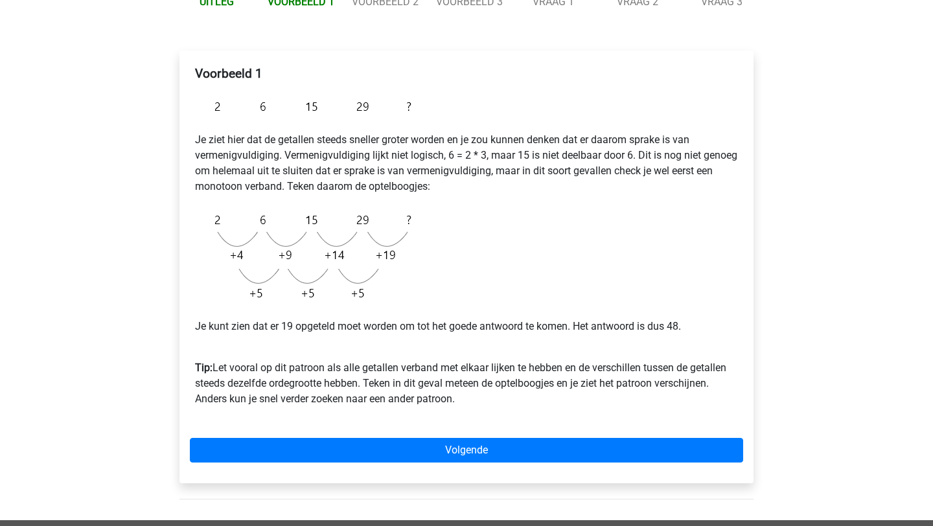
scroll to position [176, 0]
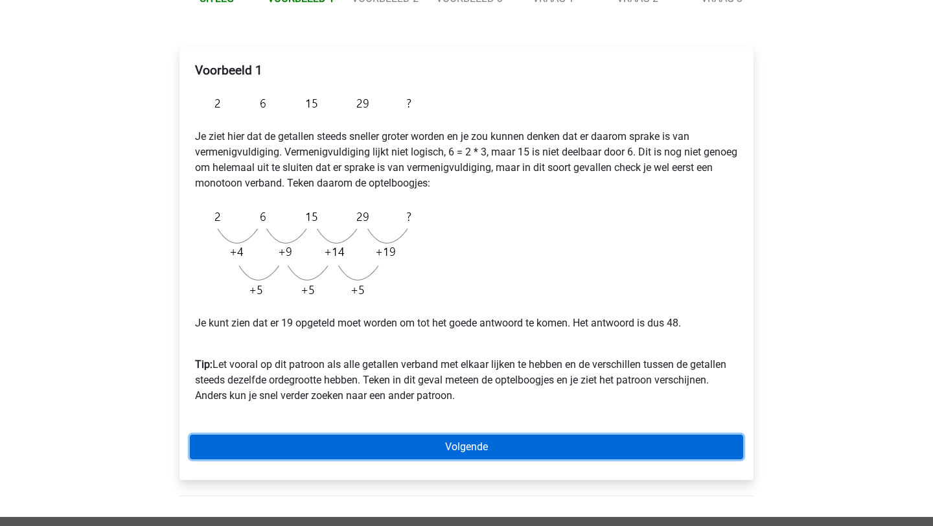
click at [339, 443] on link "Volgende" at bounding box center [467, 447] width 554 height 25
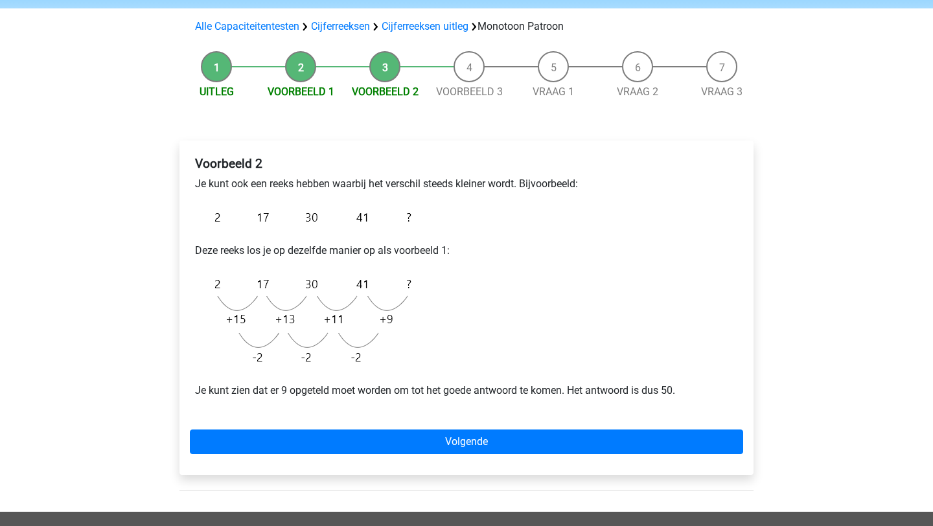
scroll to position [100, 0]
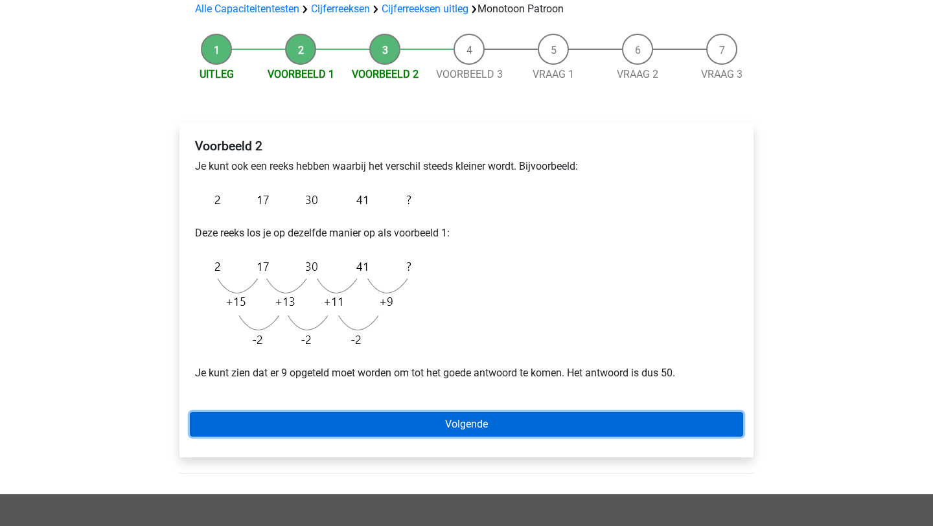
click at [342, 426] on link "Volgende" at bounding box center [467, 424] width 554 height 25
